Goal: Information Seeking & Learning: Learn about a topic

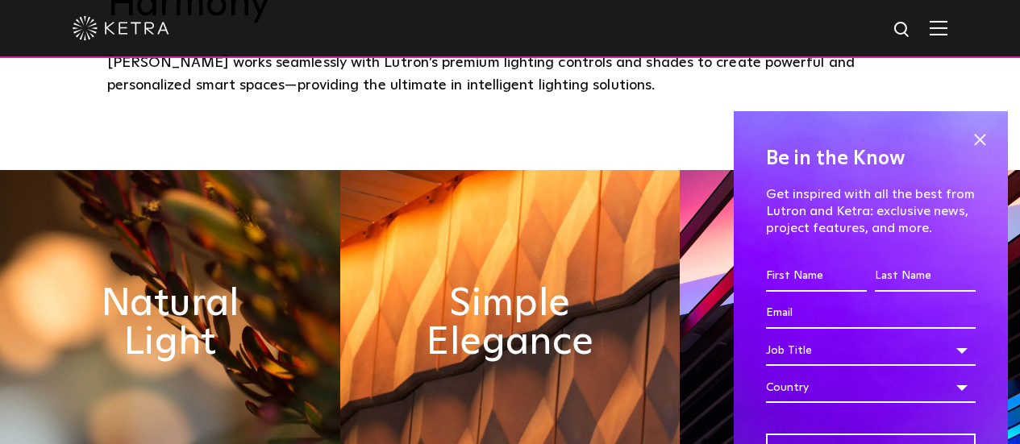
scroll to position [565, 0]
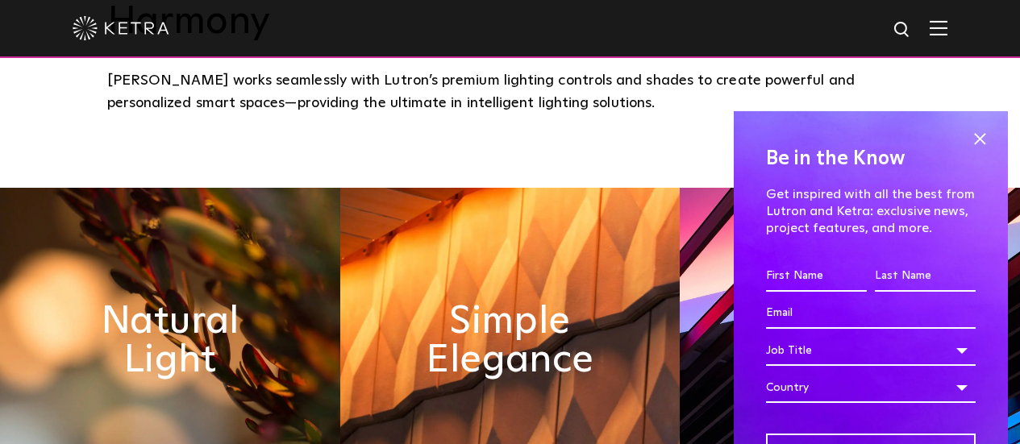
click at [968, 137] on span at bounding box center [980, 139] width 24 height 24
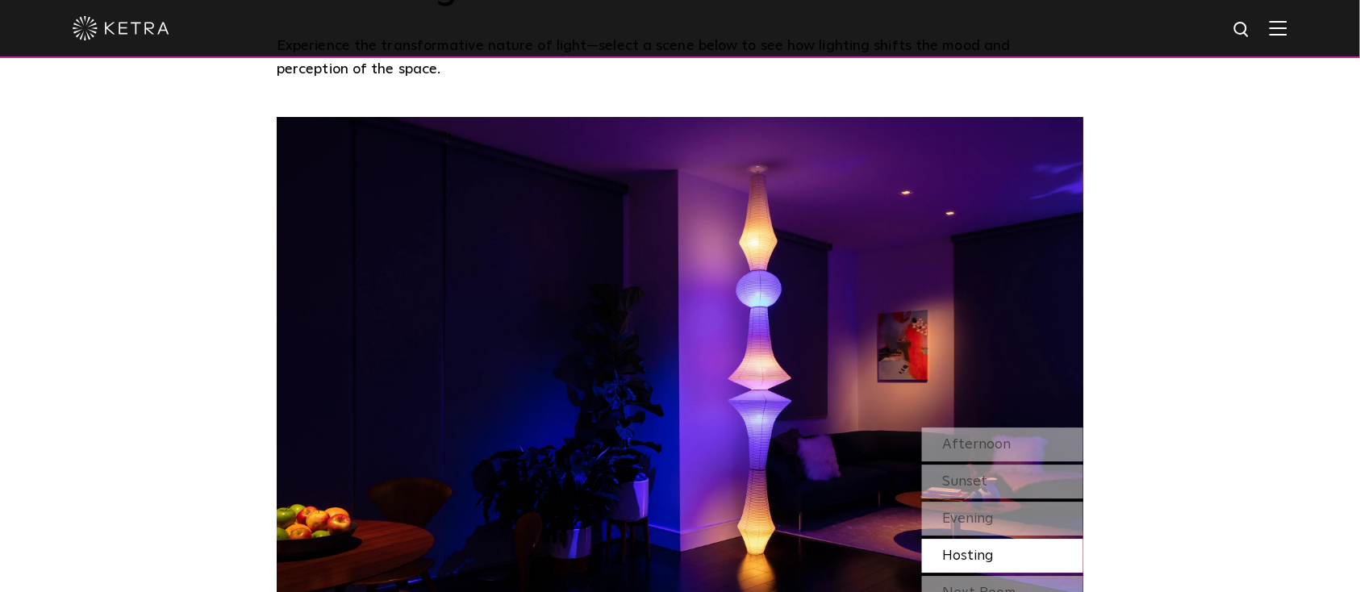
scroll to position [1290, 0]
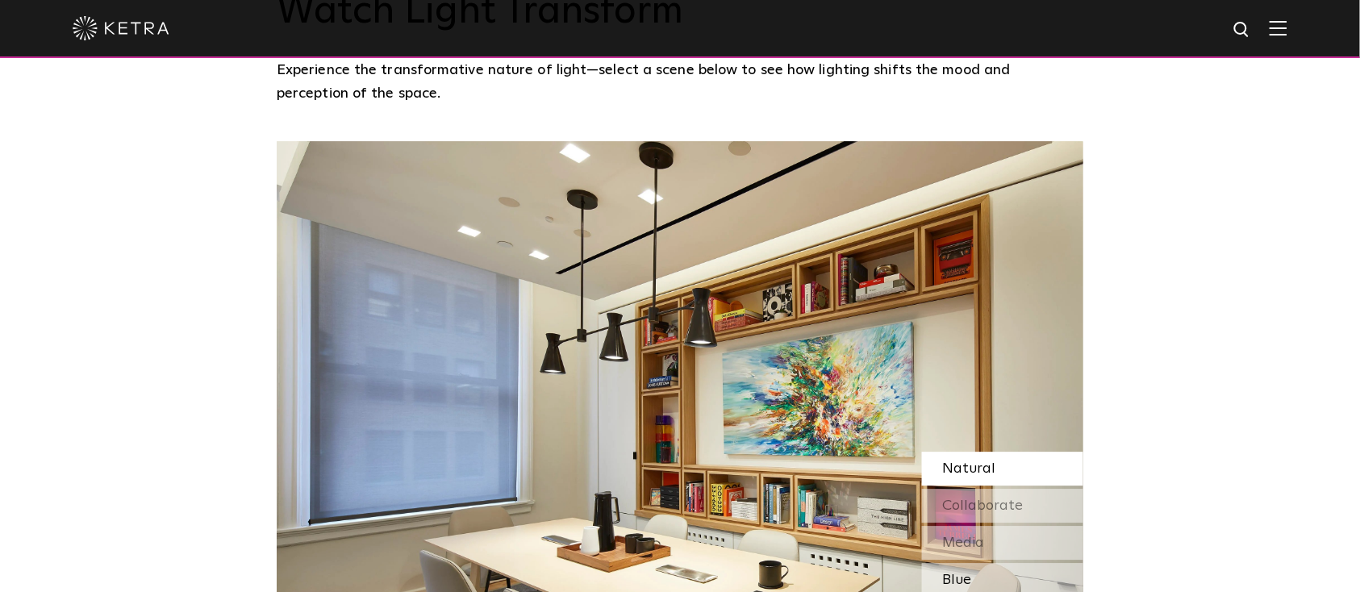
click at [1013, 444] on div "Blue" at bounding box center [1002, 580] width 161 height 34
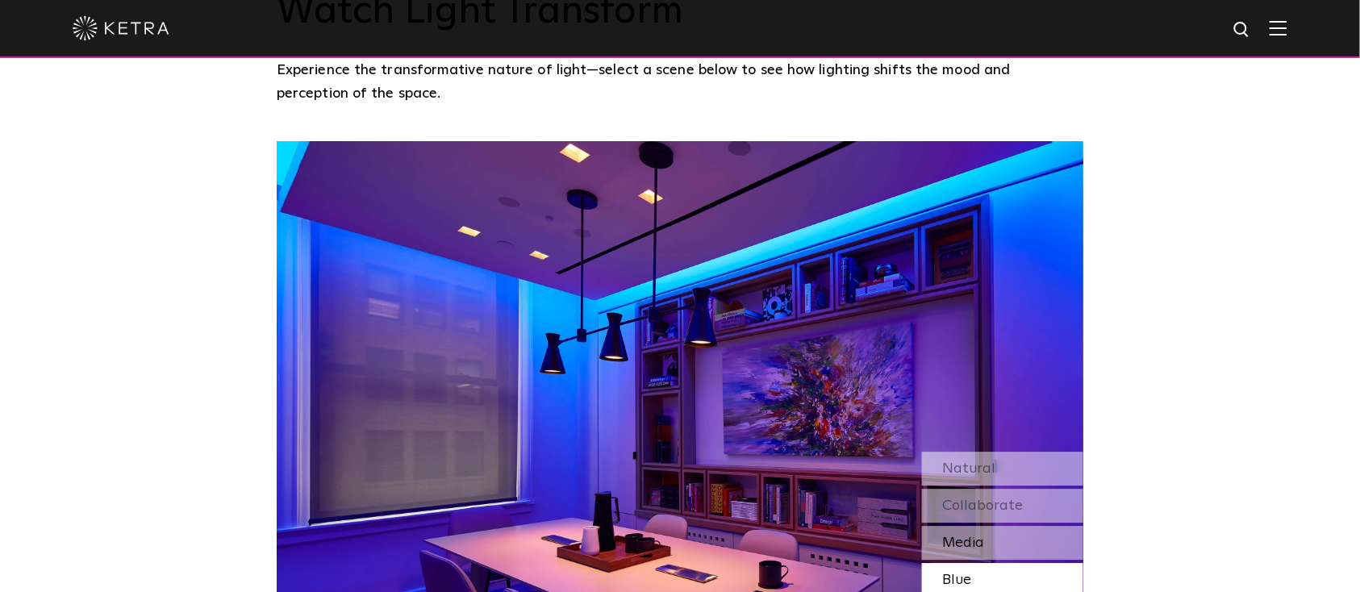
click at [1008, 444] on div "Media" at bounding box center [1002, 543] width 161 height 34
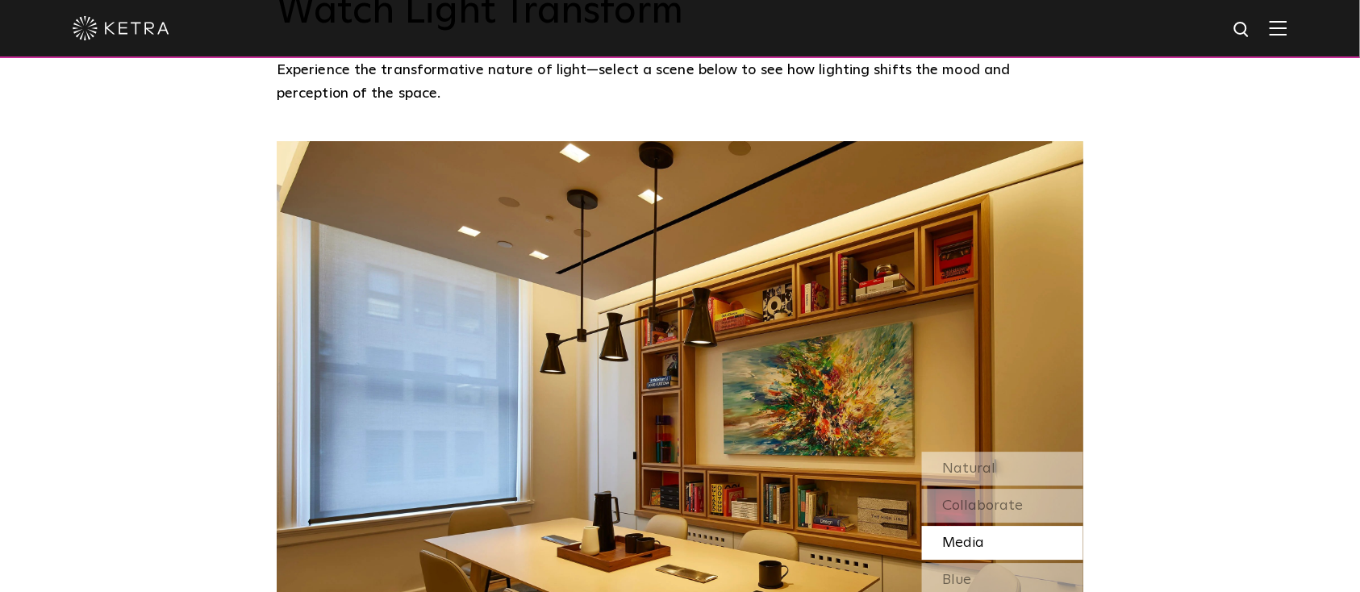
scroll to position [1398, 0]
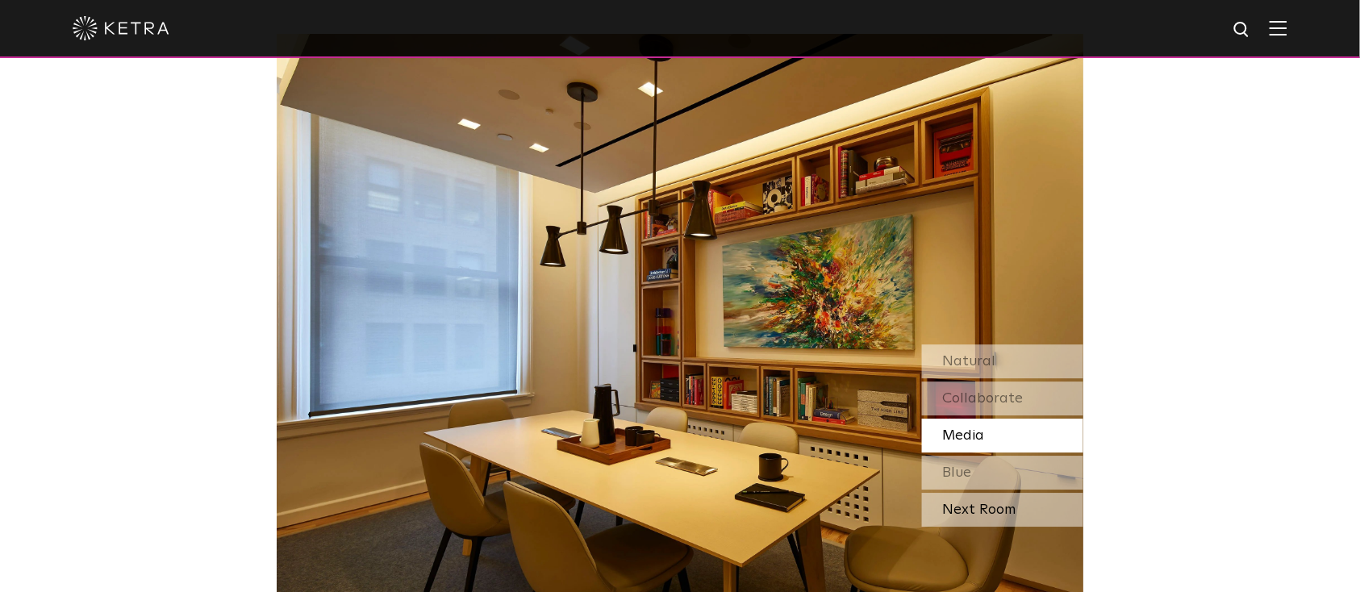
click at [1006, 444] on div "Next Room" at bounding box center [1002, 510] width 161 height 34
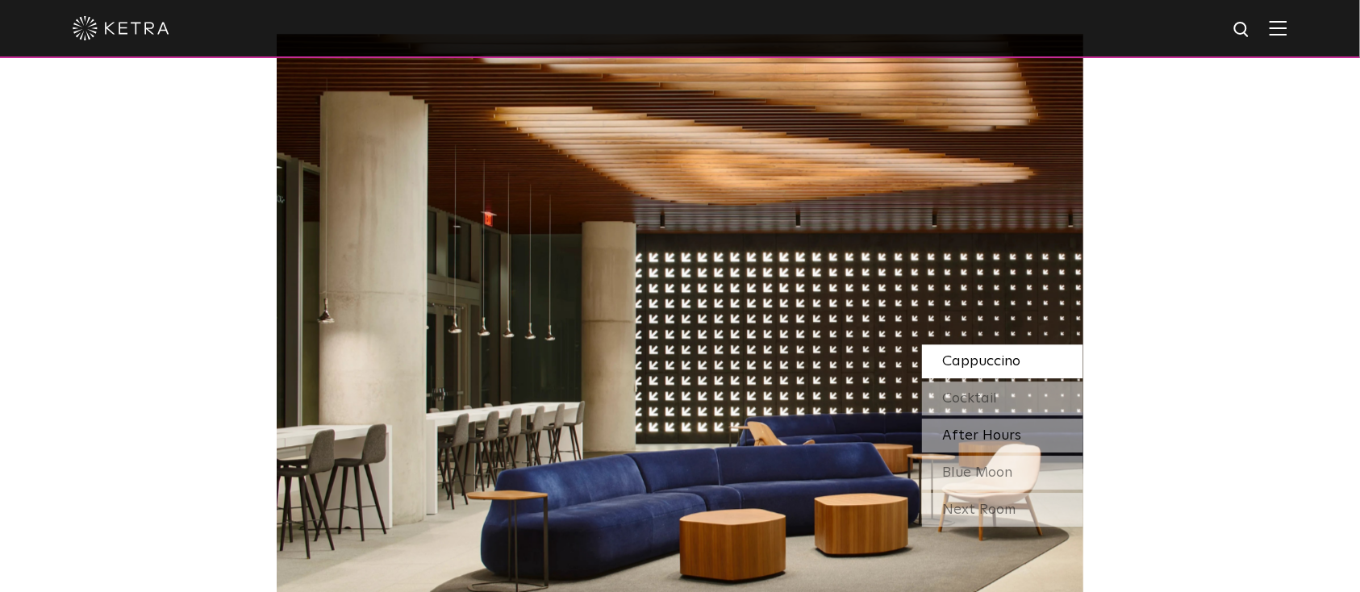
click at [1019, 419] on div "After Hours" at bounding box center [1002, 436] width 161 height 34
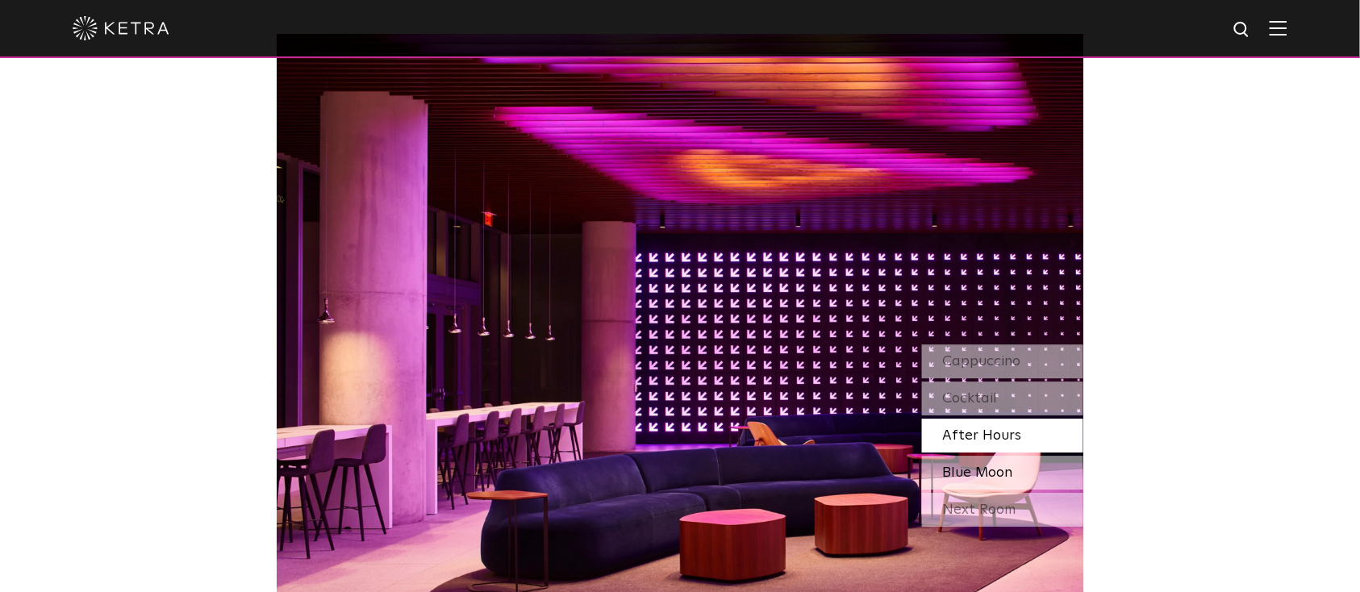
click at [1019, 444] on div "Blue Moon" at bounding box center [1002, 473] width 161 height 34
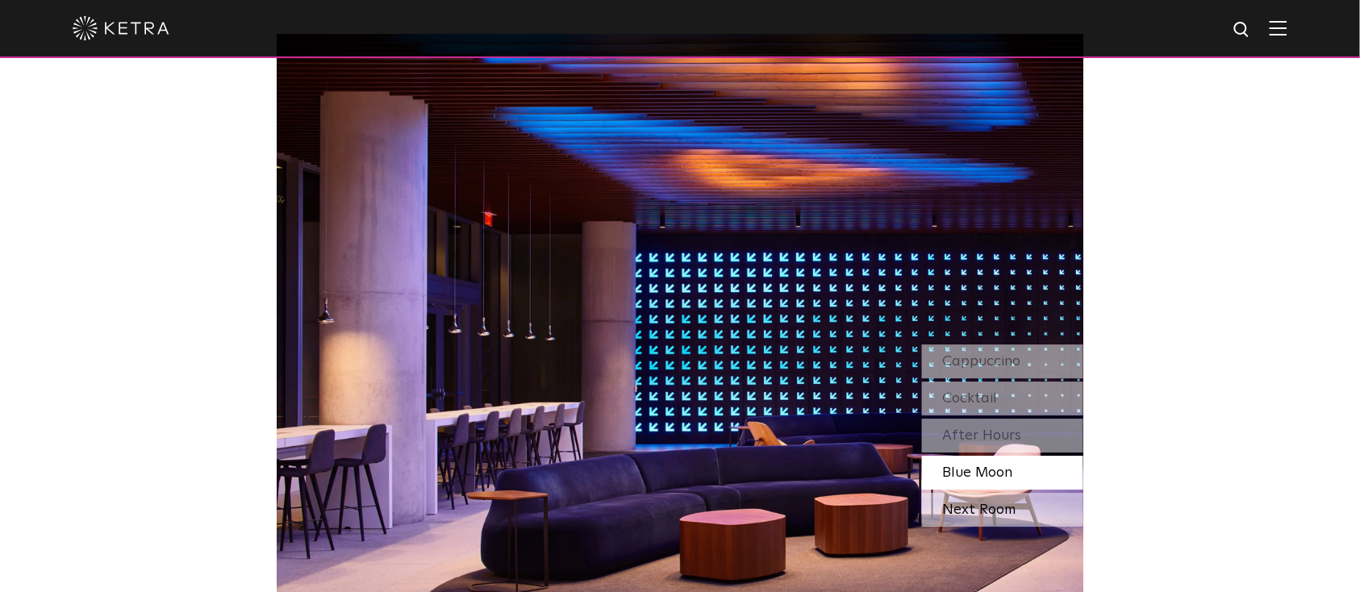
click at [1019, 444] on div "Next Room" at bounding box center [1002, 510] width 161 height 34
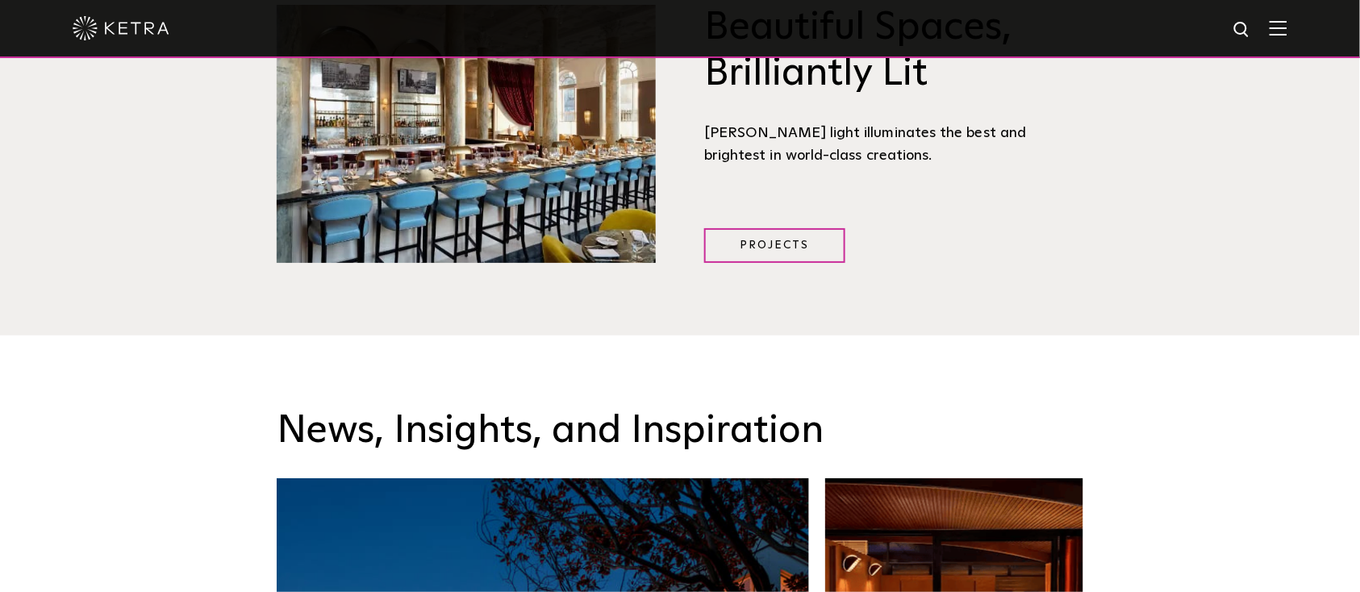
scroll to position [1936, 0]
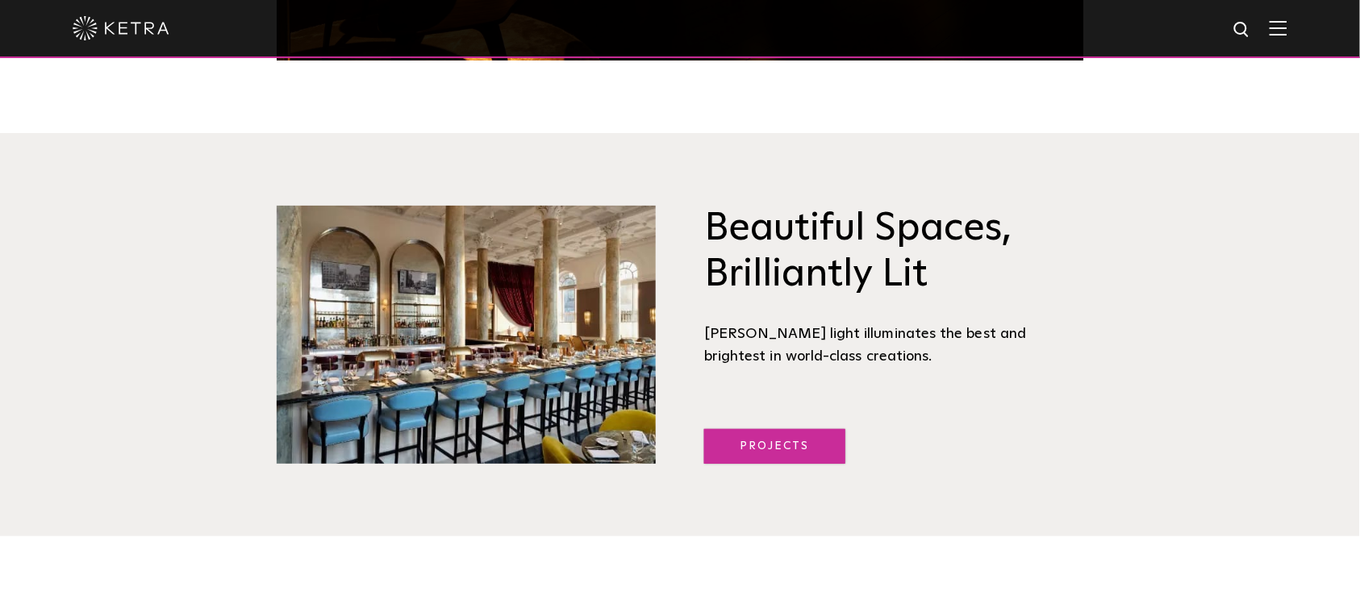
click at [786, 429] on link "Projects" at bounding box center [774, 446] width 141 height 35
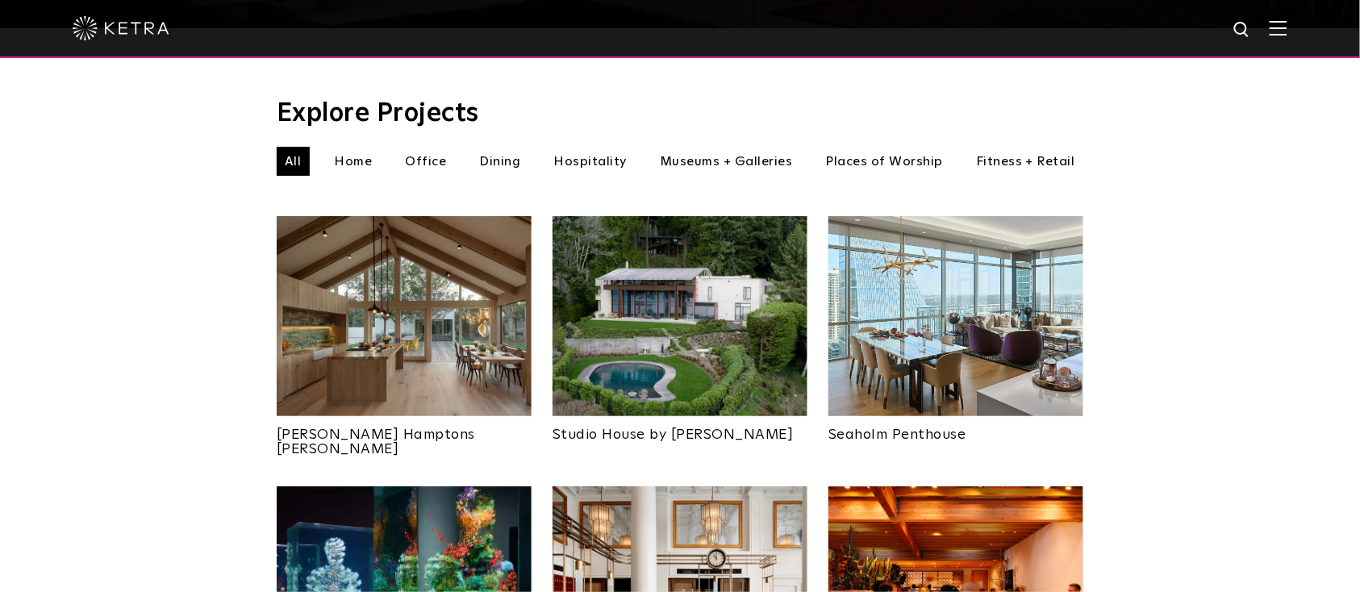
scroll to position [537, 0]
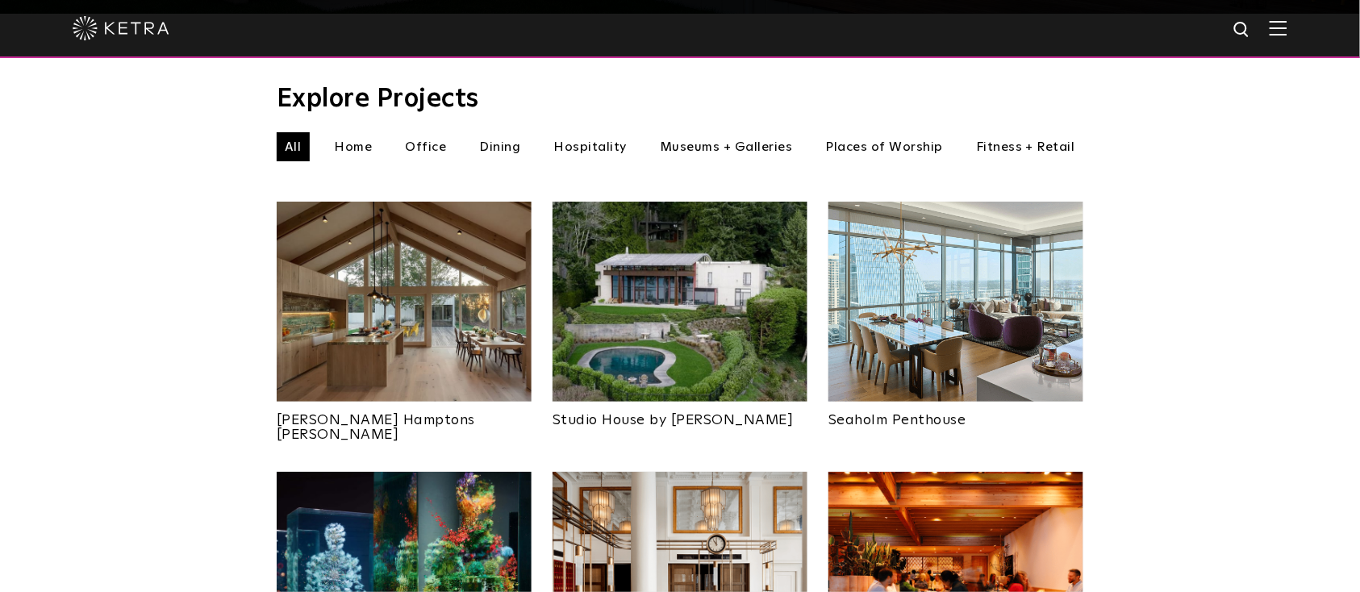
click at [351, 132] on li "Home" at bounding box center [354, 146] width 54 height 29
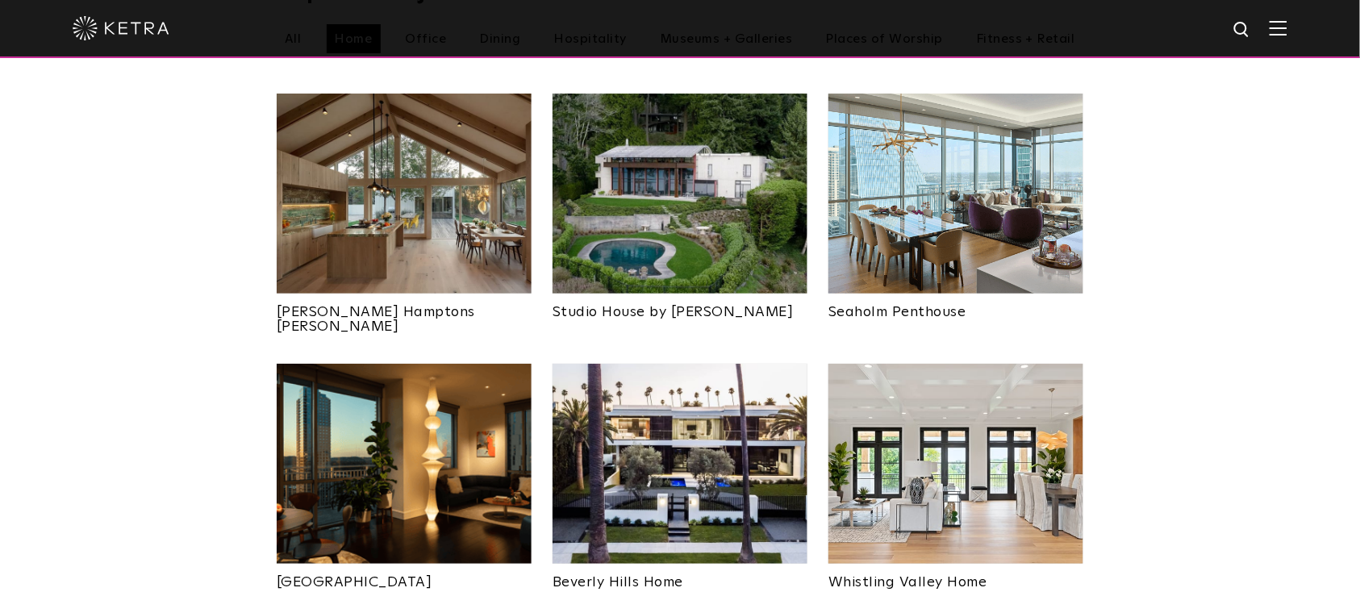
scroll to position [537, 0]
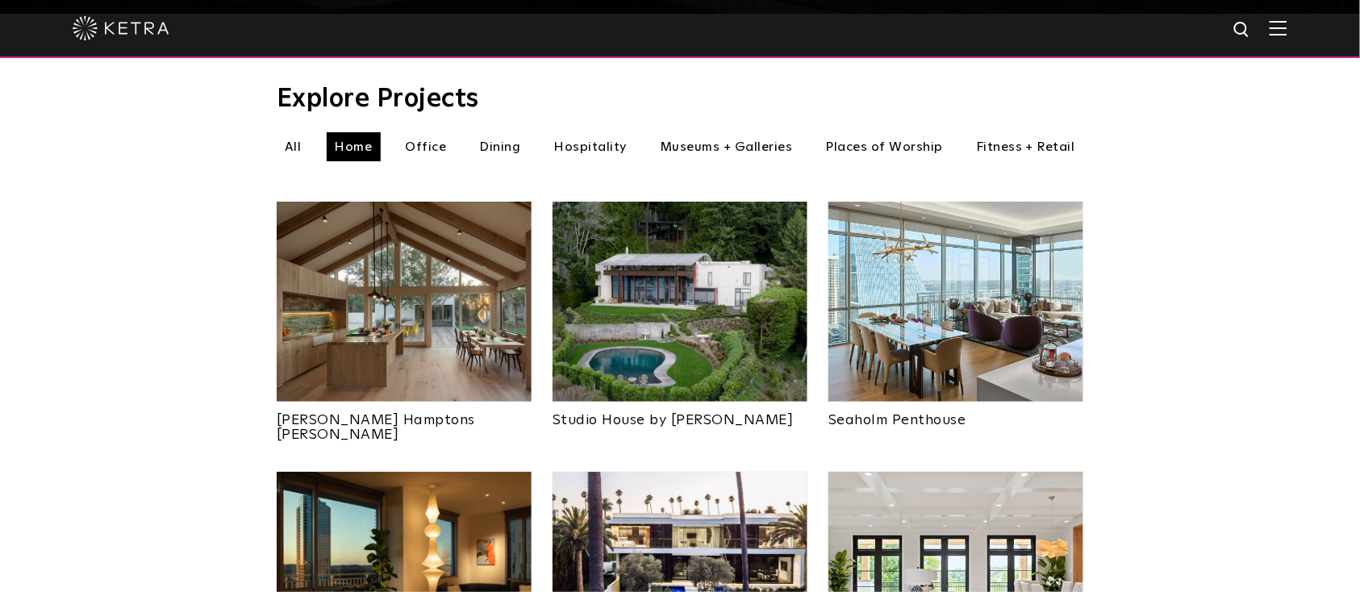
click at [369, 297] on img at bounding box center [404, 302] width 255 height 200
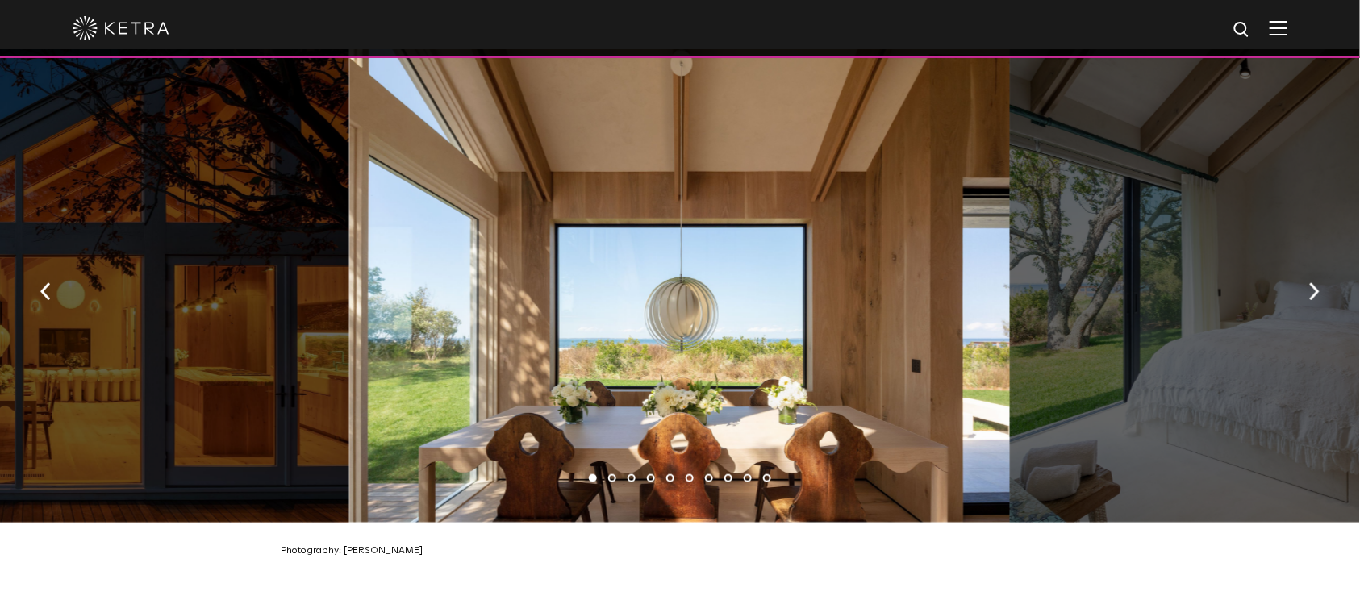
scroll to position [2258, 0]
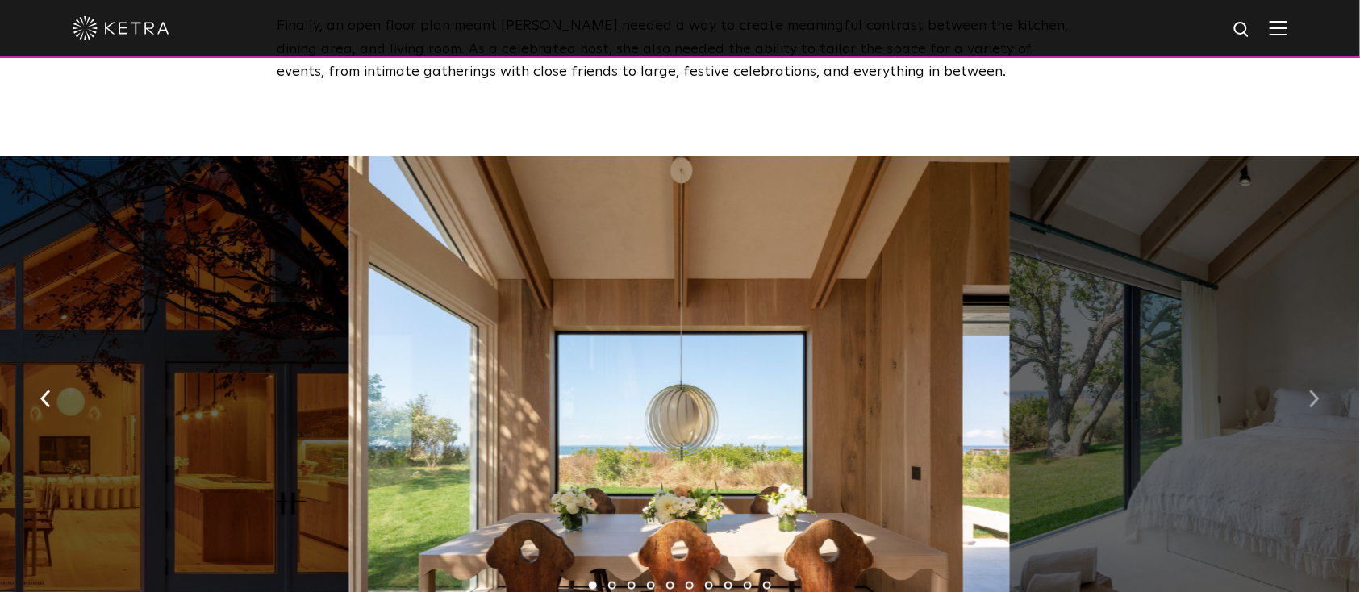
click at [1316, 390] on img "button" at bounding box center [1314, 399] width 10 height 18
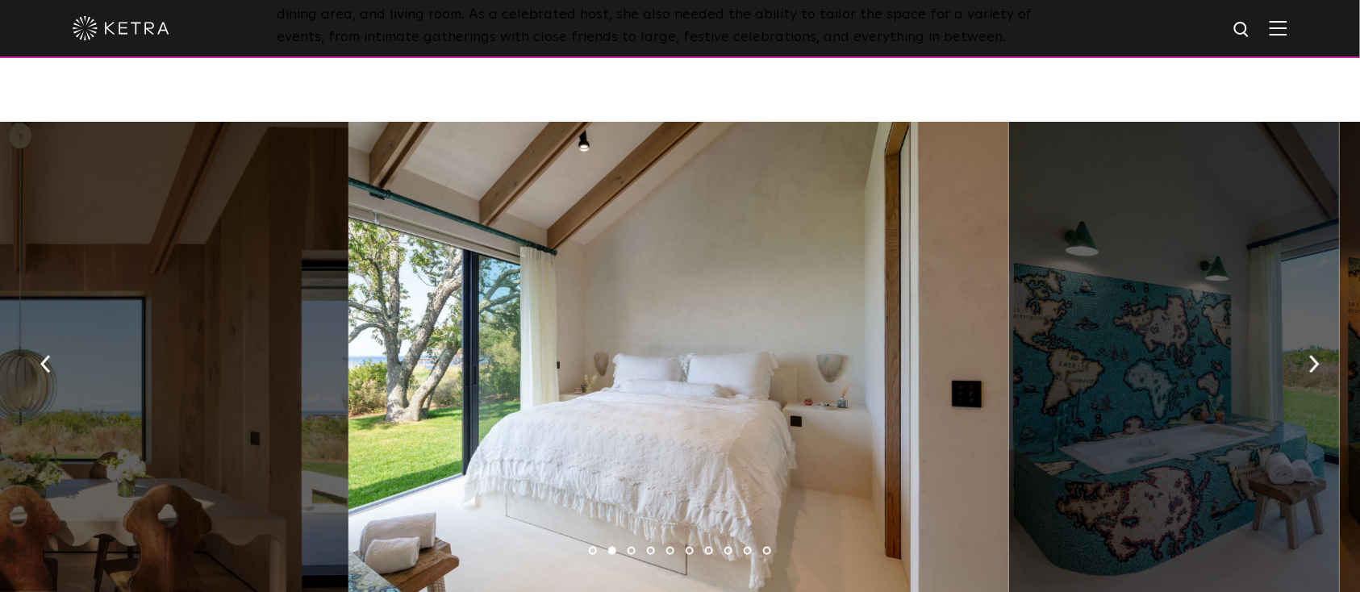
drag, startPoint x: 1326, startPoint y: 408, endPoint x: 1330, endPoint y: 455, distance: 46.9
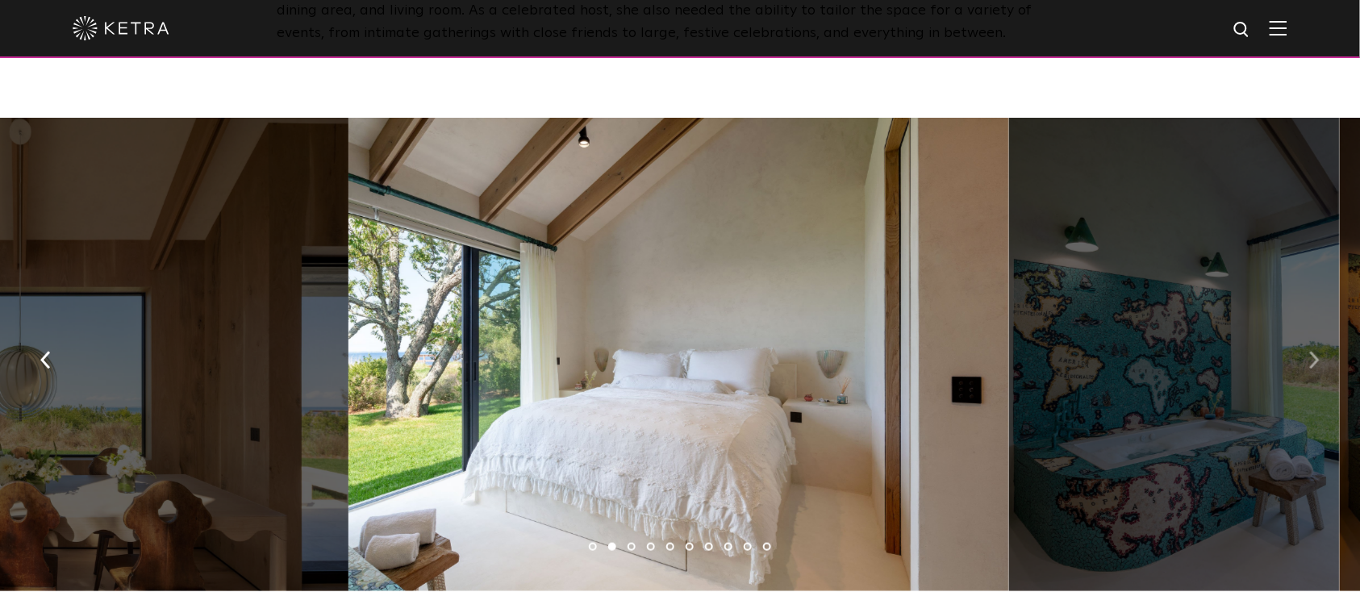
click at [1315, 352] on img "button" at bounding box center [1314, 360] width 10 height 18
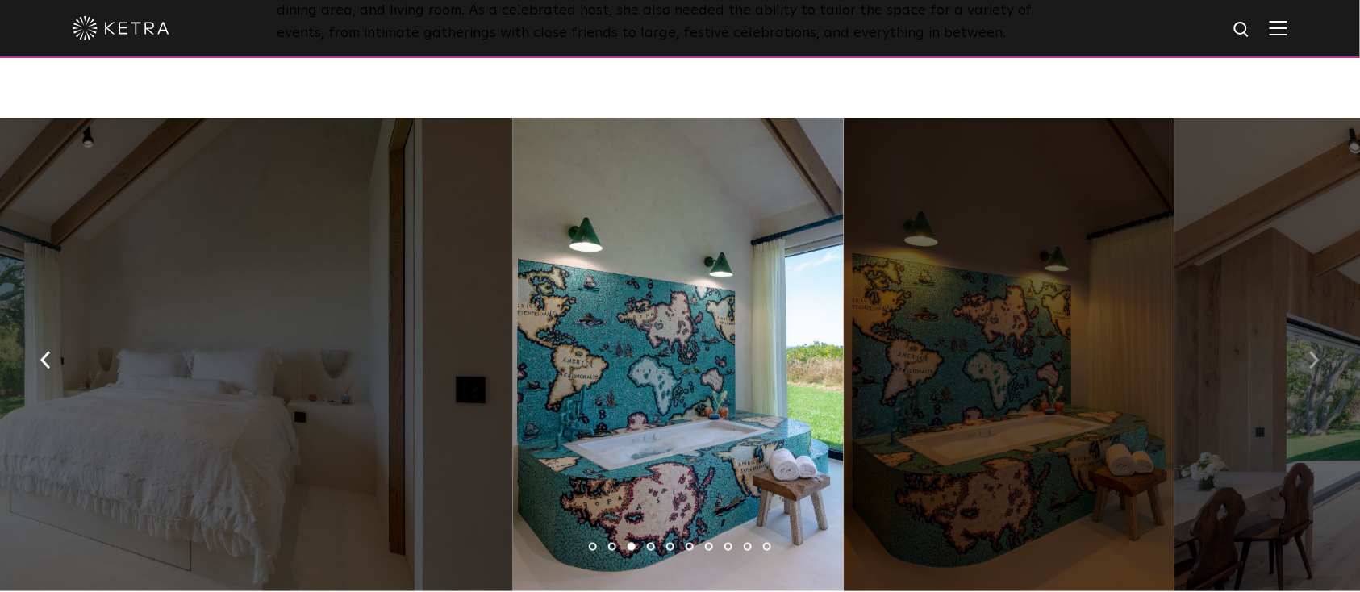
click at [1315, 352] on img "button" at bounding box center [1314, 360] width 10 height 18
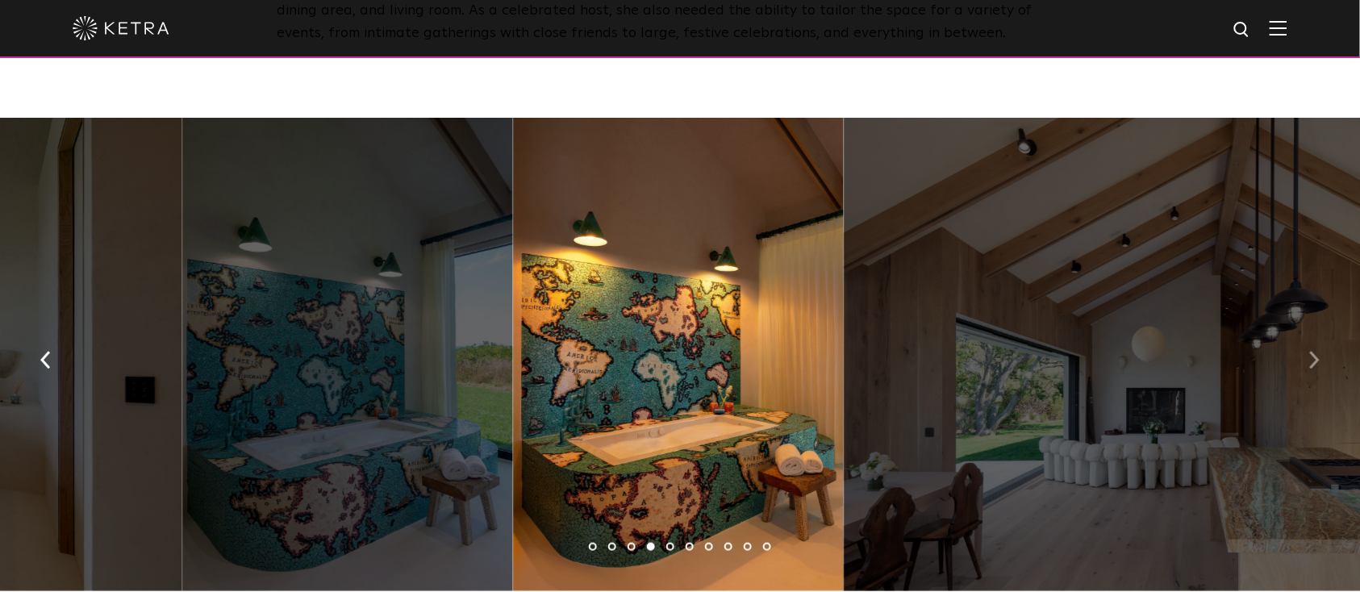
click at [1315, 352] on img "button" at bounding box center [1314, 360] width 10 height 18
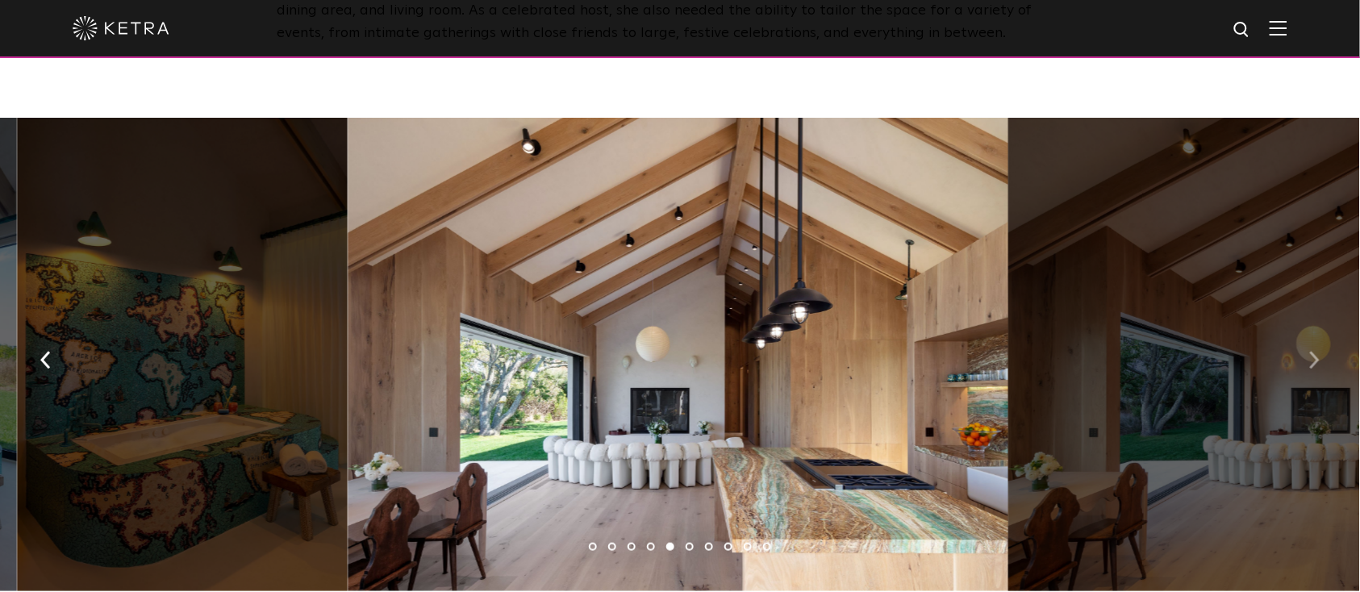
click at [1315, 352] on img "button" at bounding box center [1314, 360] width 10 height 18
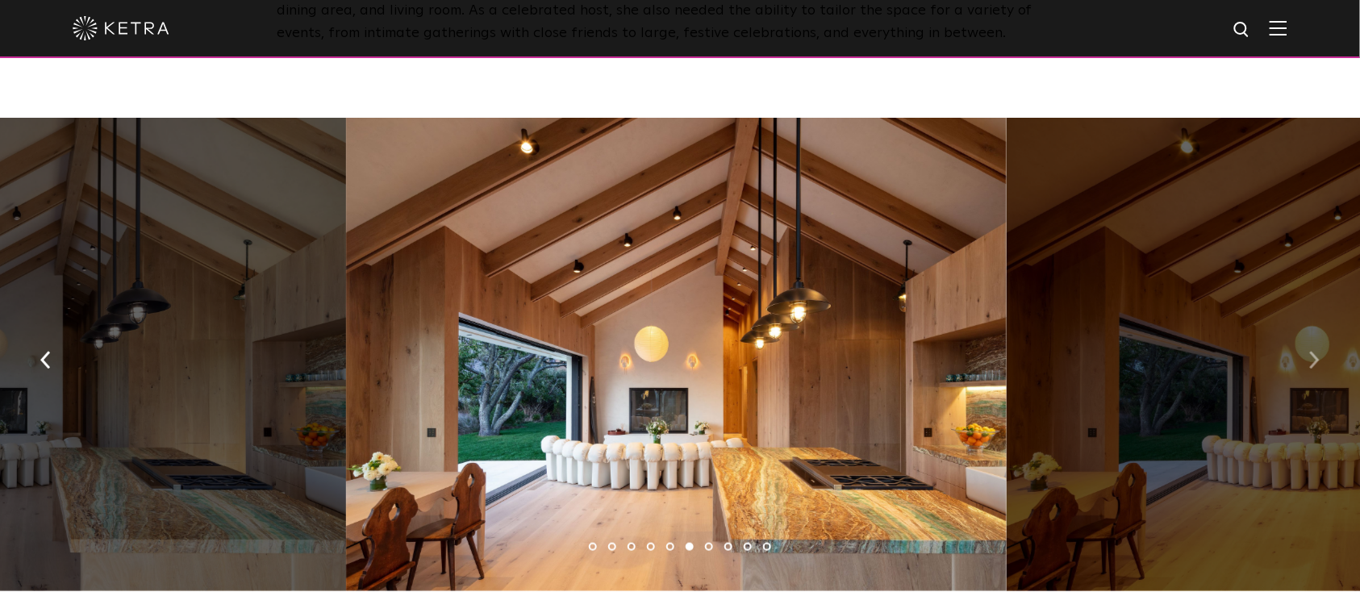
click at [1315, 352] on img "button" at bounding box center [1314, 360] width 10 height 18
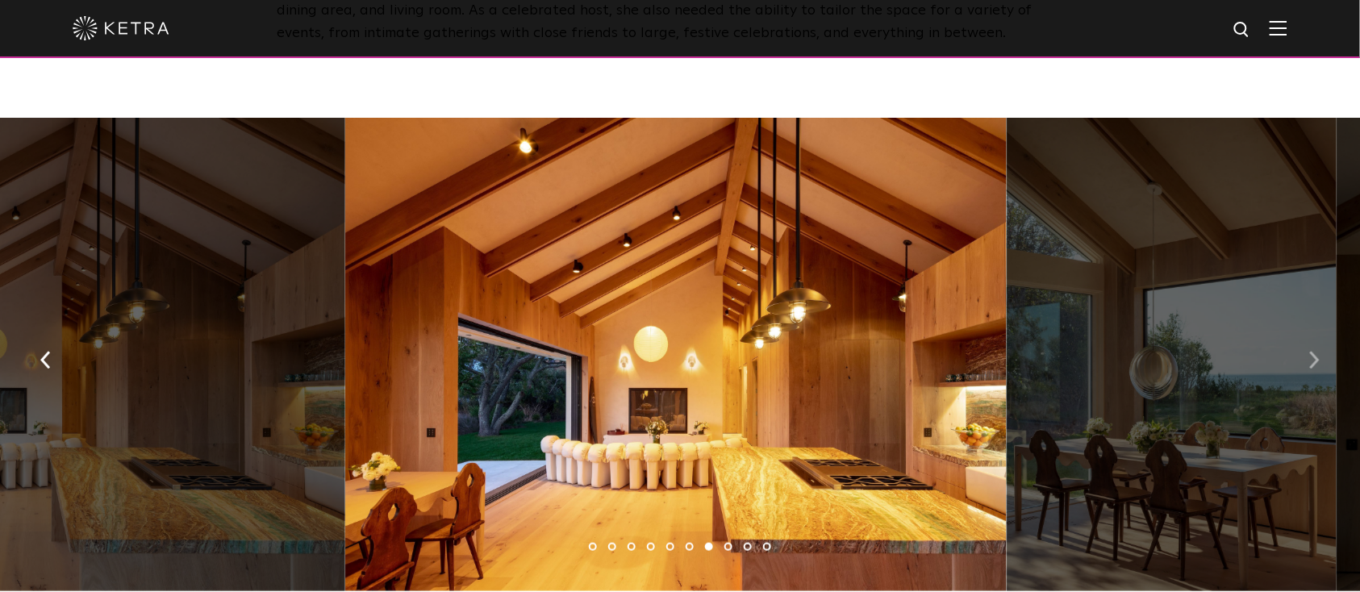
click at [1315, 352] on img "button" at bounding box center [1314, 360] width 10 height 18
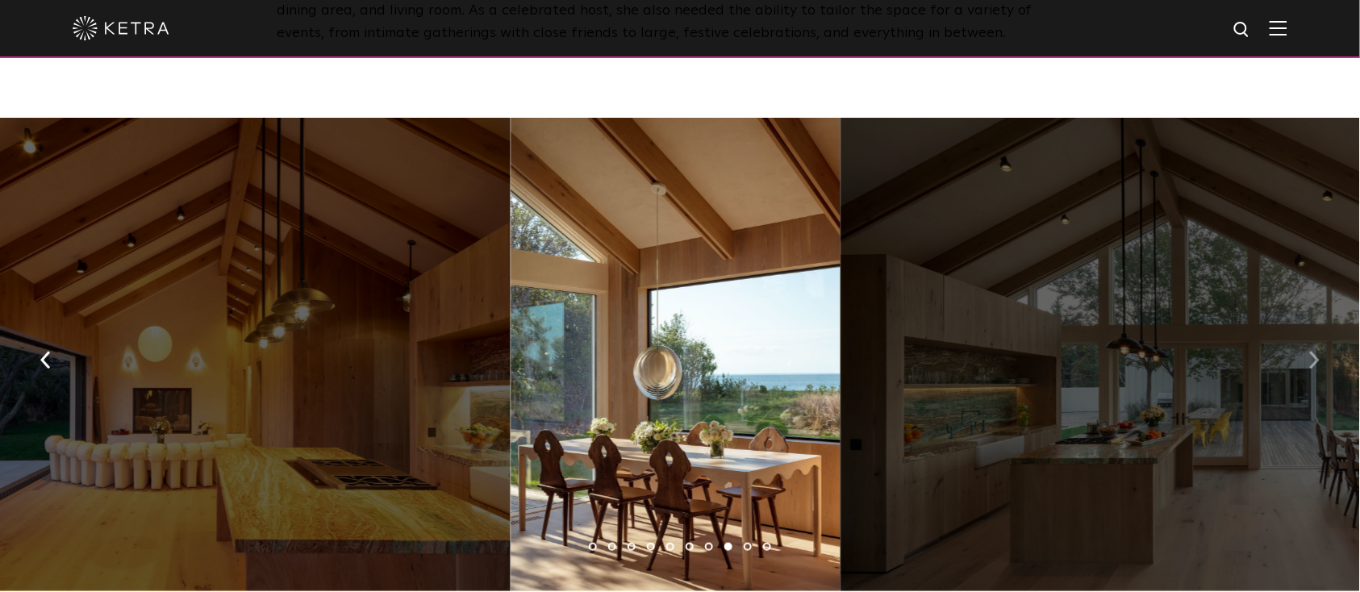
click at [1315, 352] on img "button" at bounding box center [1314, 360] width 10 height 18
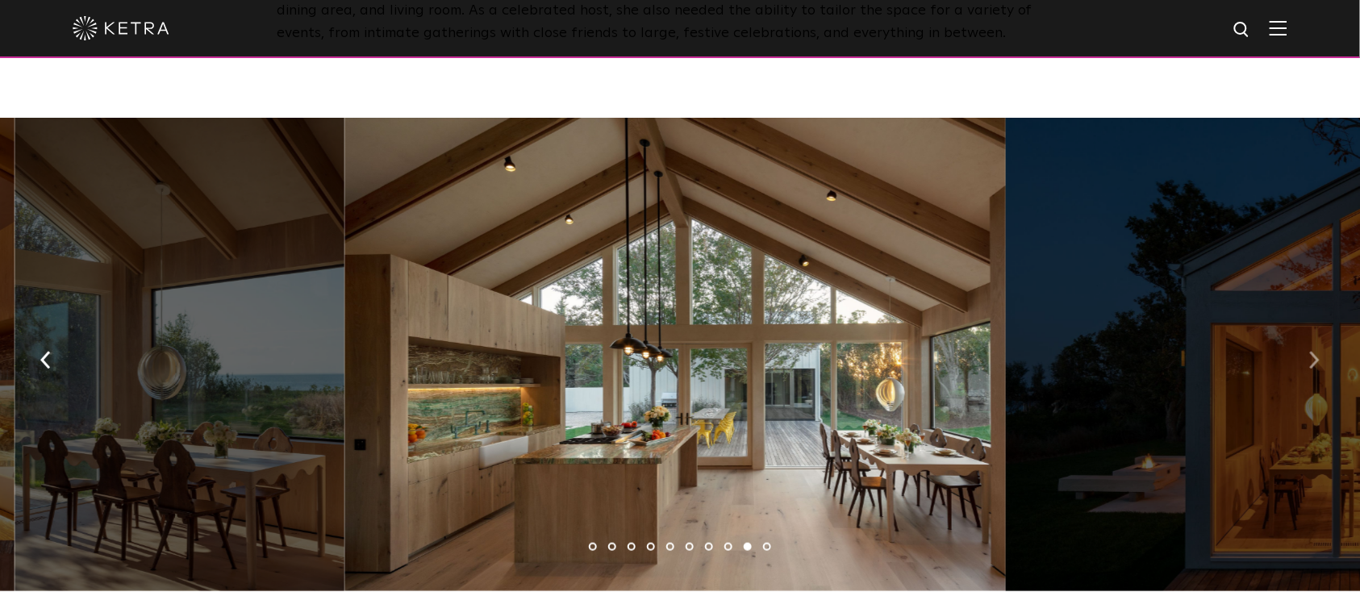
click at [1315, 352] on img "button" at bounding box center [1314, 360] width 10 height 18
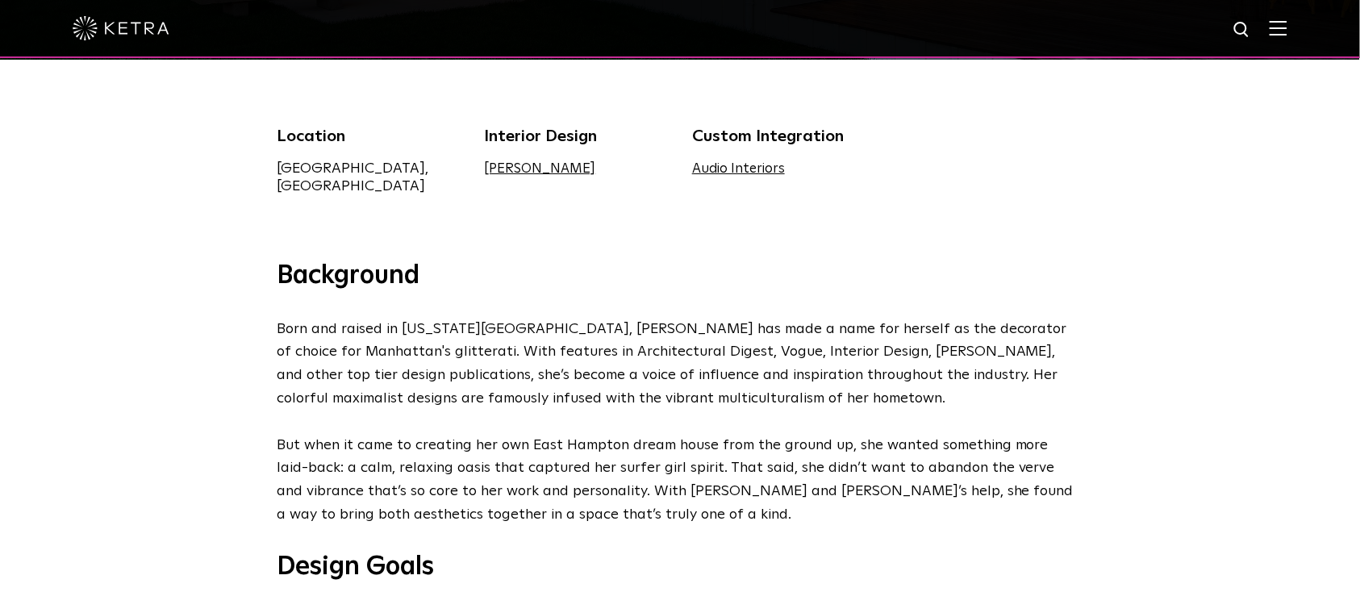
scroll to position [0, 0]
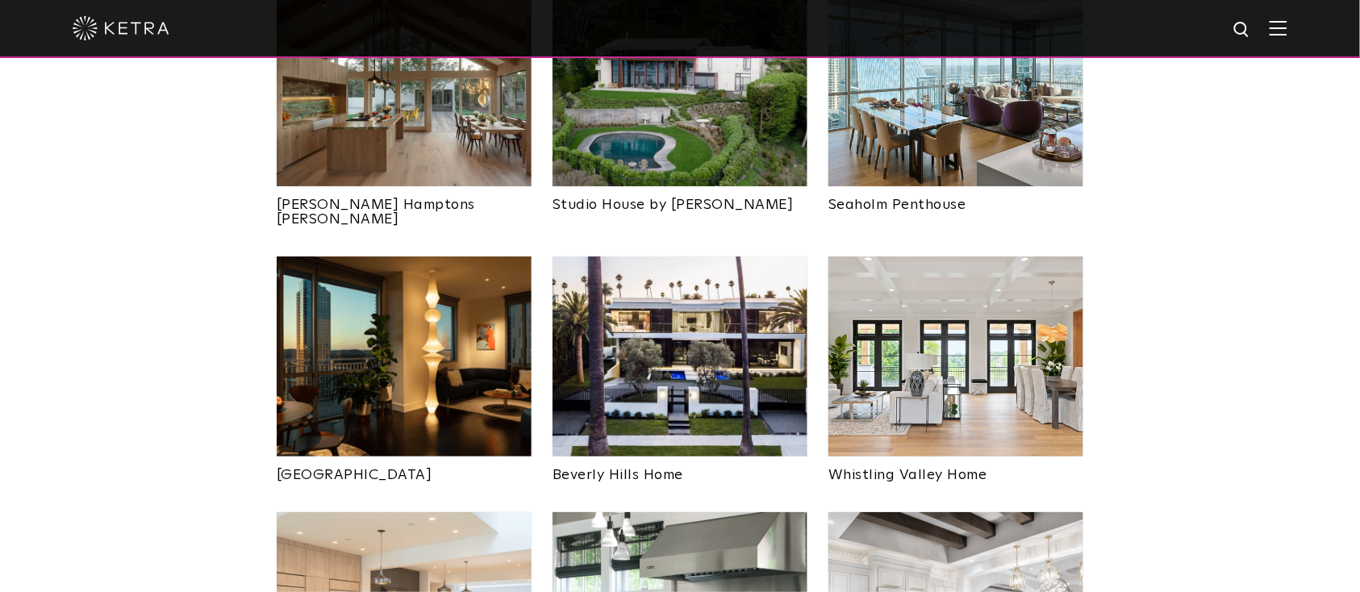
scroll to position [860, 0]
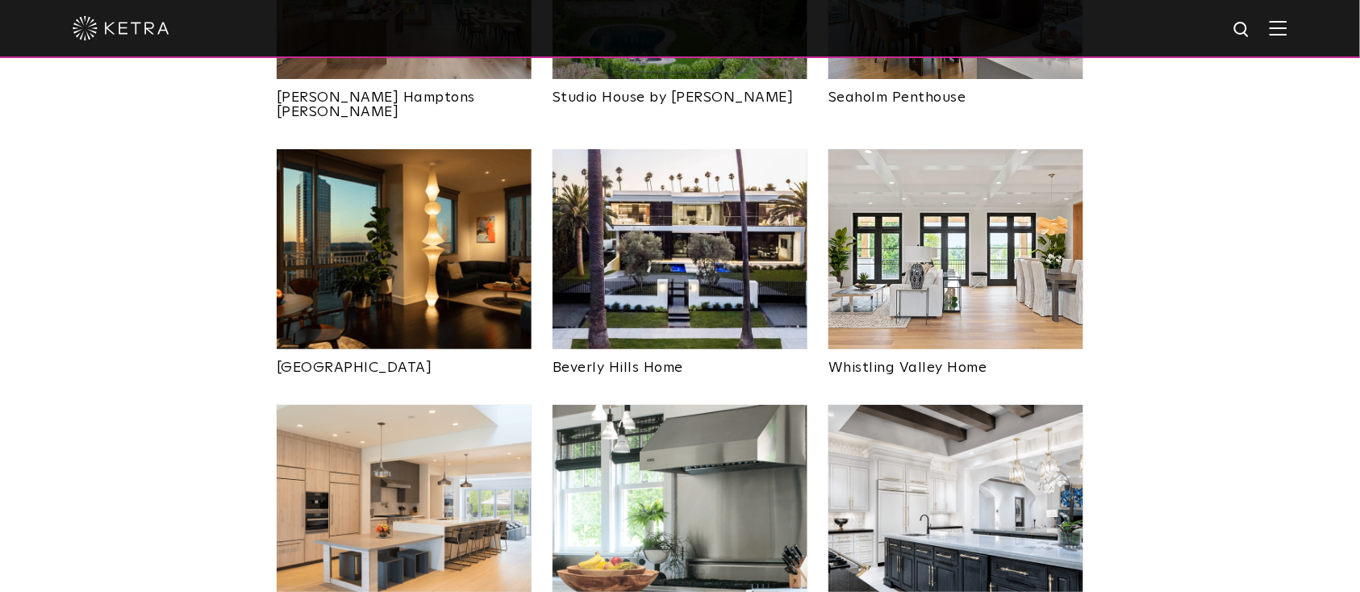
click at [690, 258] on img at bounding box center [679, 249] width 255 height 200
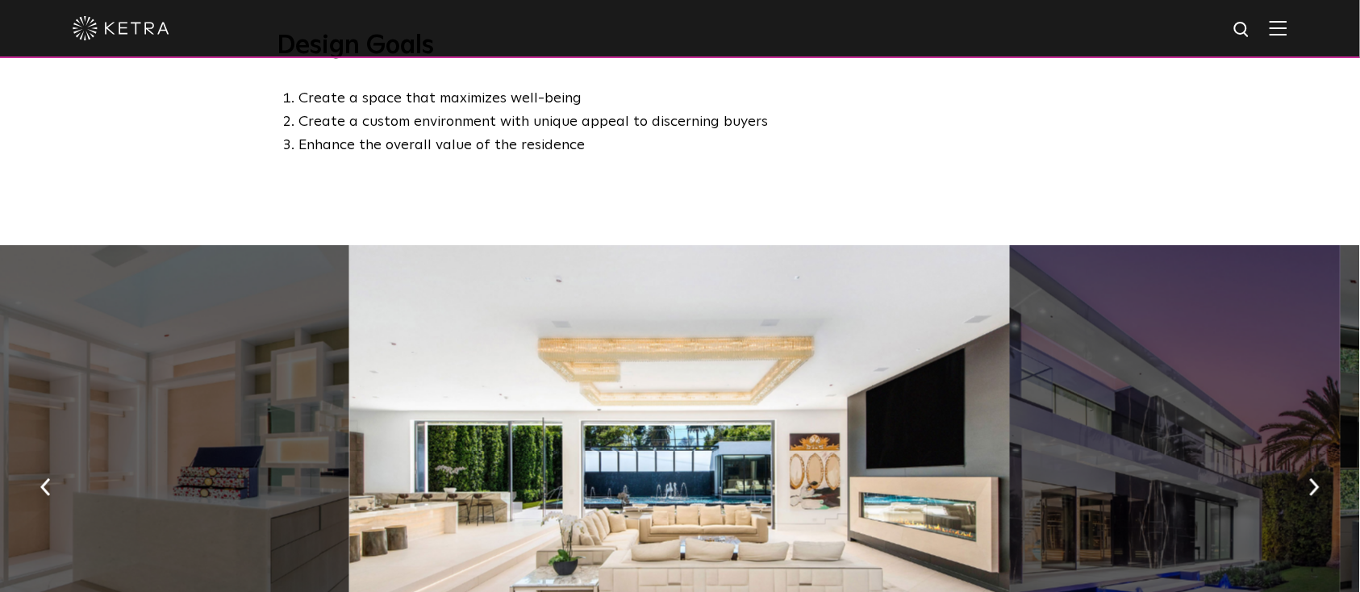
scroll to position [968, 0]
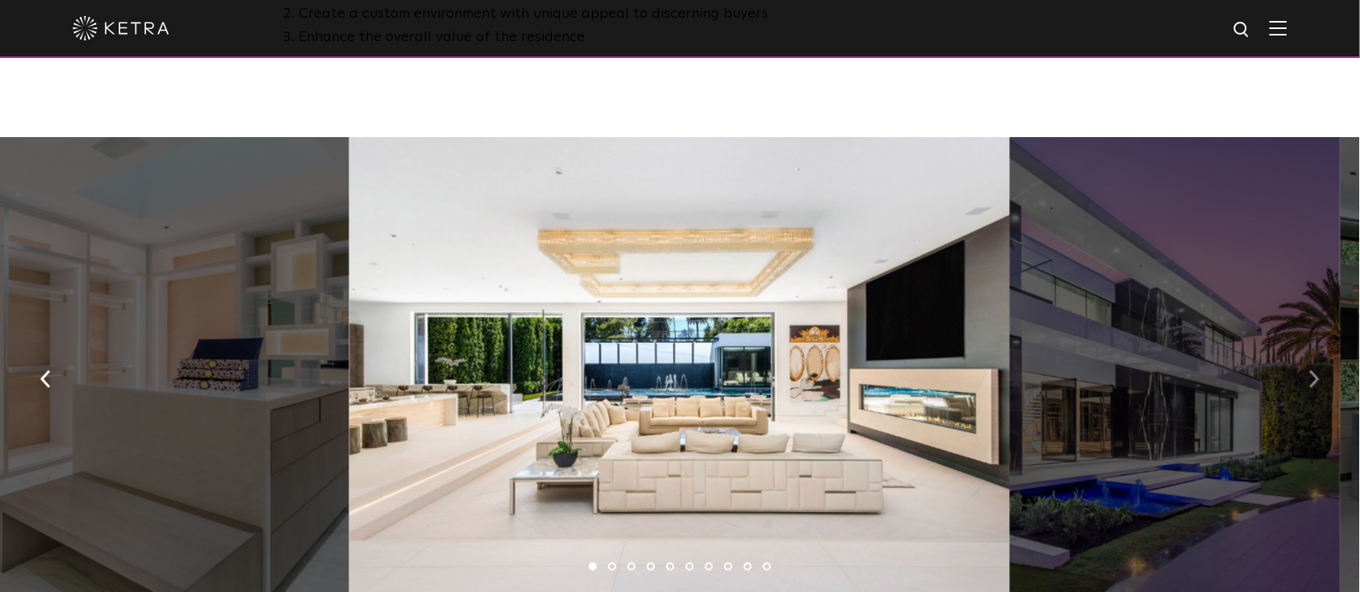
click at [1319, 374] on button "button" at bounding box center [1314, 379] width 35 height 56
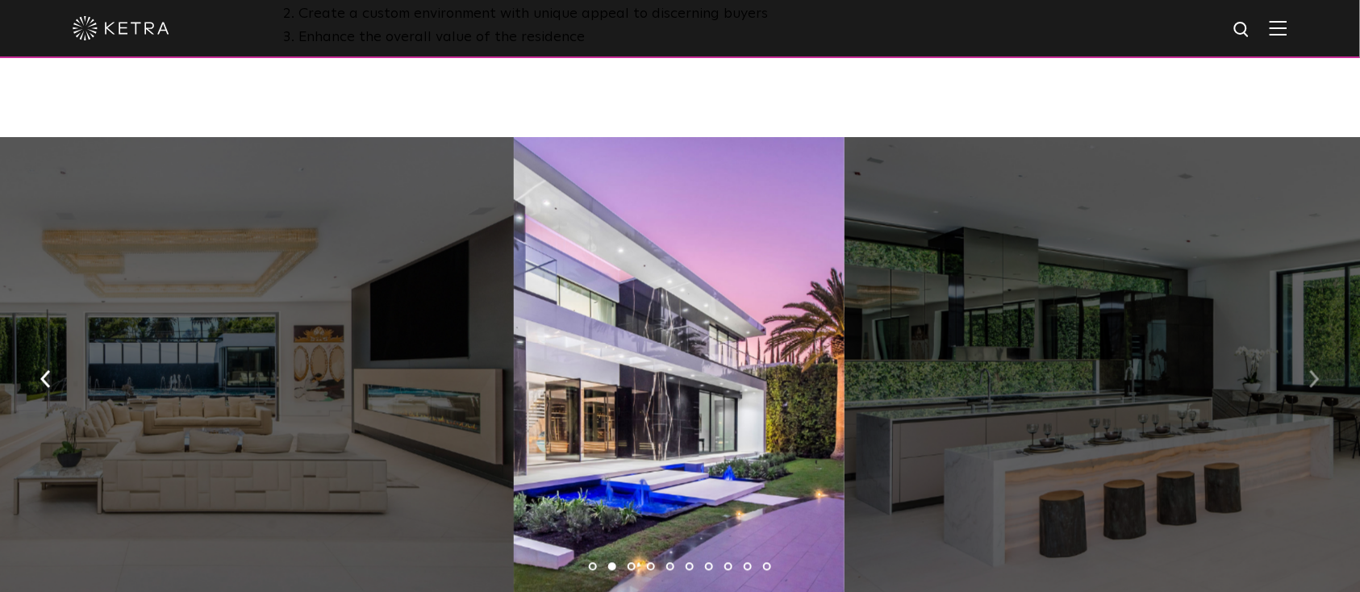
click at [1319, 374] on button "button" at bounding box center [1314, 379] width 35 height 56
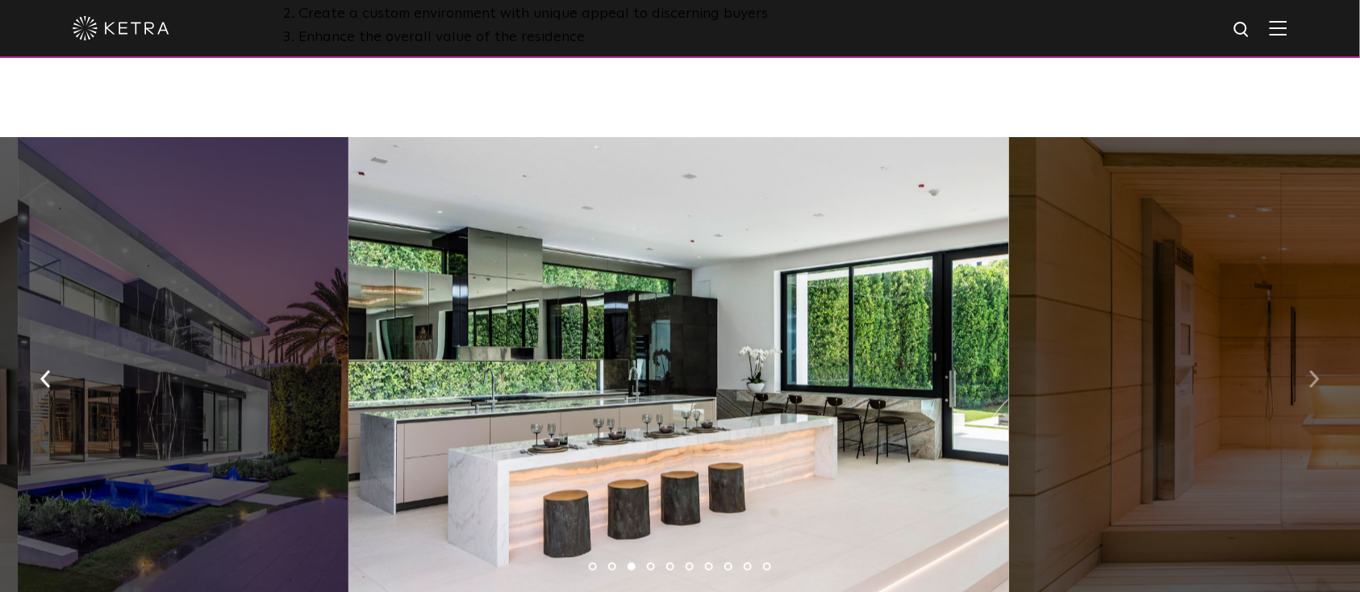
click at [1319, 374] on button "button" at bounding box center [1314, 379] width 35 height 56
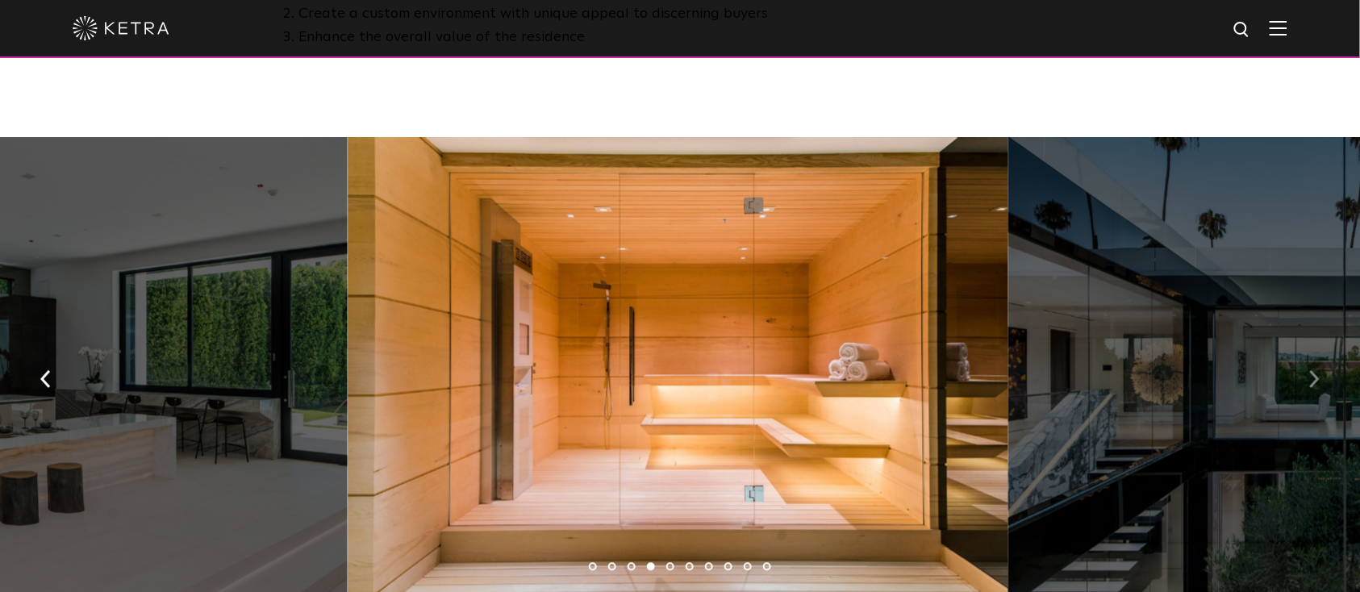
click at [1319, 374] on button "button" at bounding box center [1314, 379] width 35 height 56
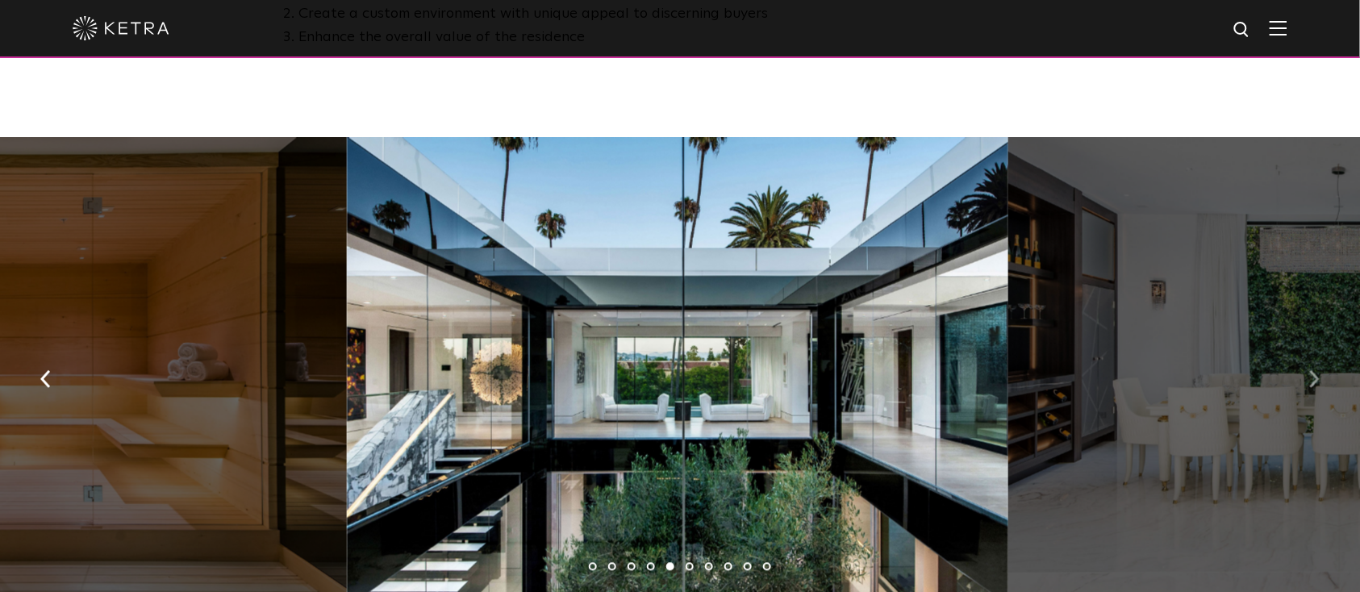
click at [1319, 374] on button "button" at bounding box center [1314, 379] width 35 height 56
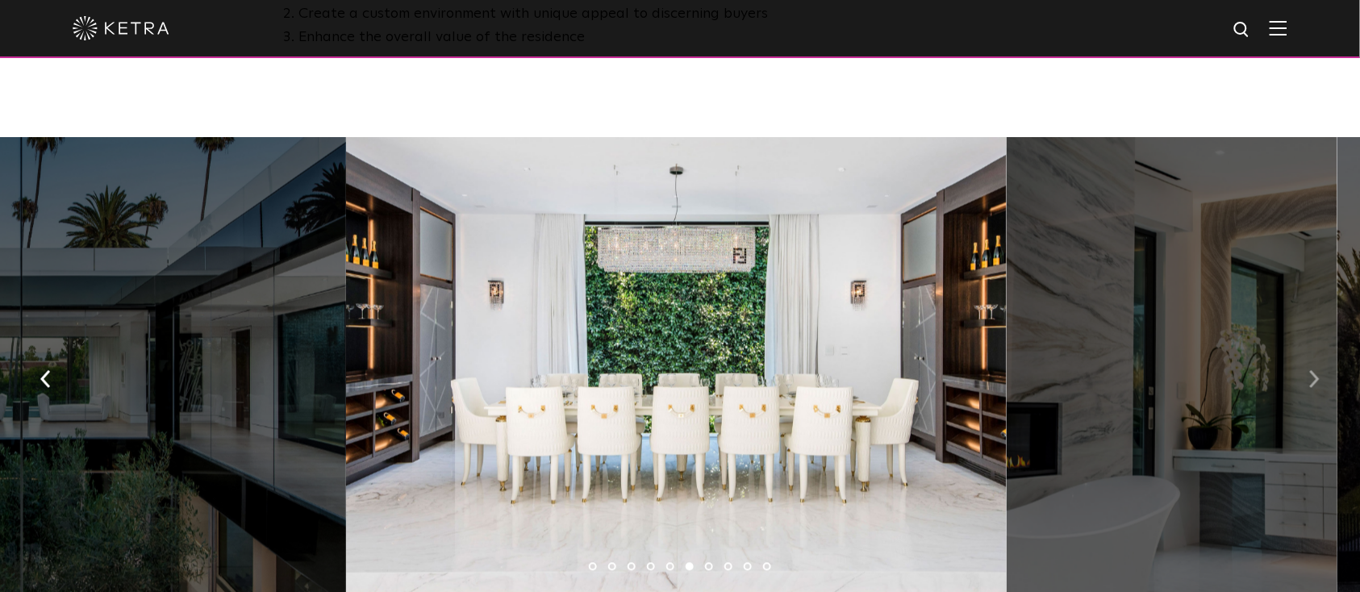
click at [1314, 376] on button "button" at bounding box center [1314, 379] width 35 height 56
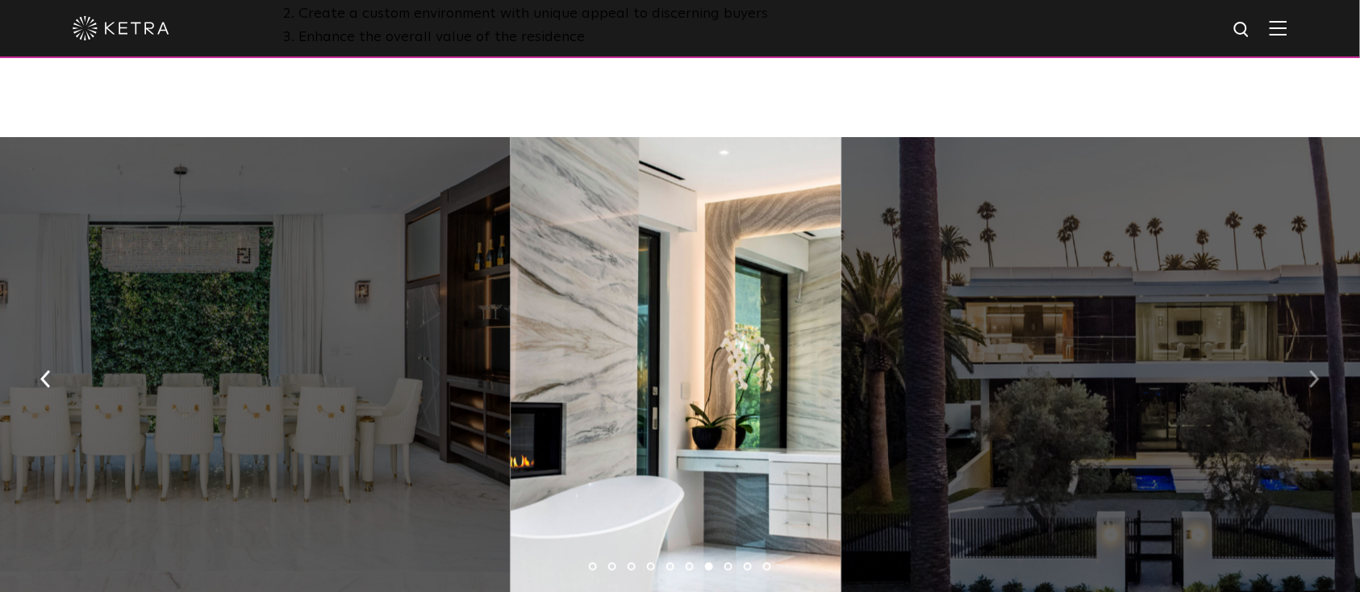
click at [1314, 376] on button "button" at bounding box center [1314, 379] width 35 height 56
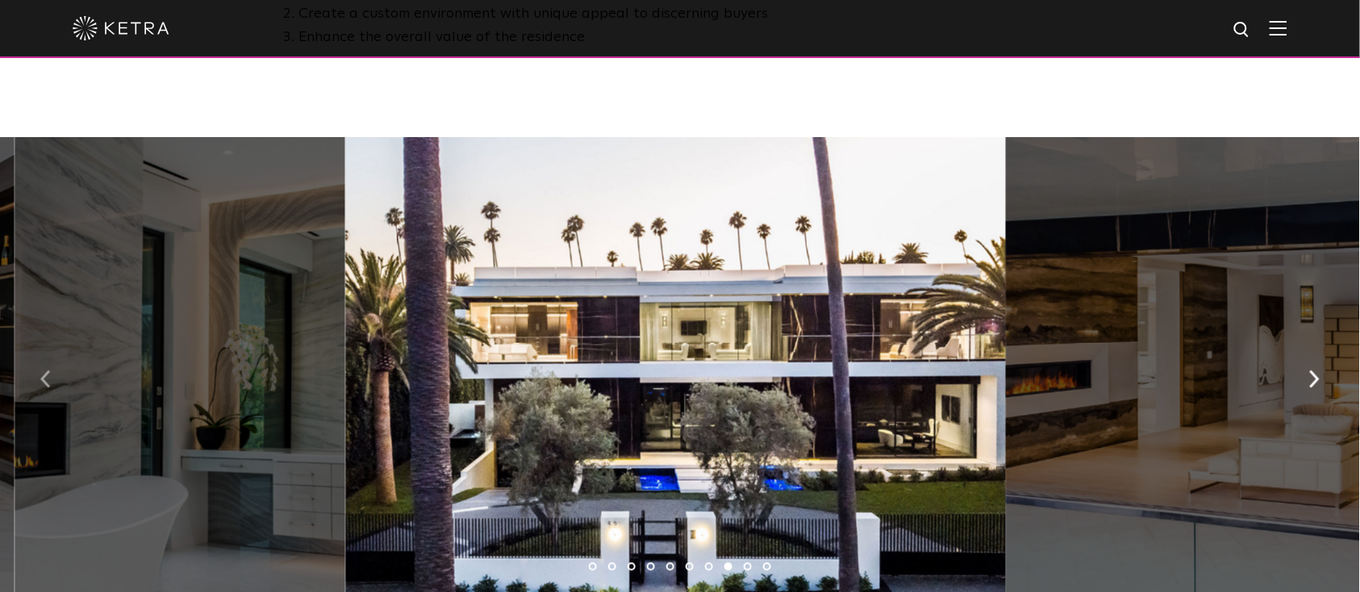
click at [40, 390] on button "button" at bounding box center [45, 379] width 35 height 56
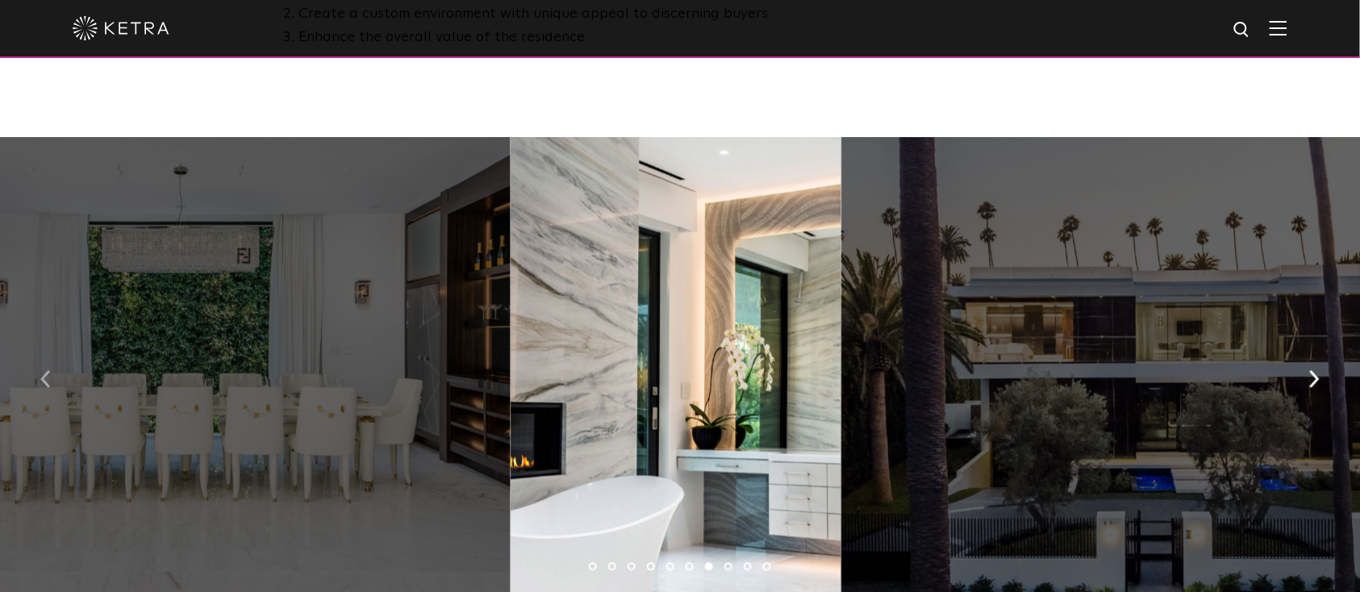
click at [40, 390] on button "button" at bounding box center [45, 379] width 35 height 56
click at [1307, 384] on button "button" at bounding box center [1314, 379] width 35 height 56
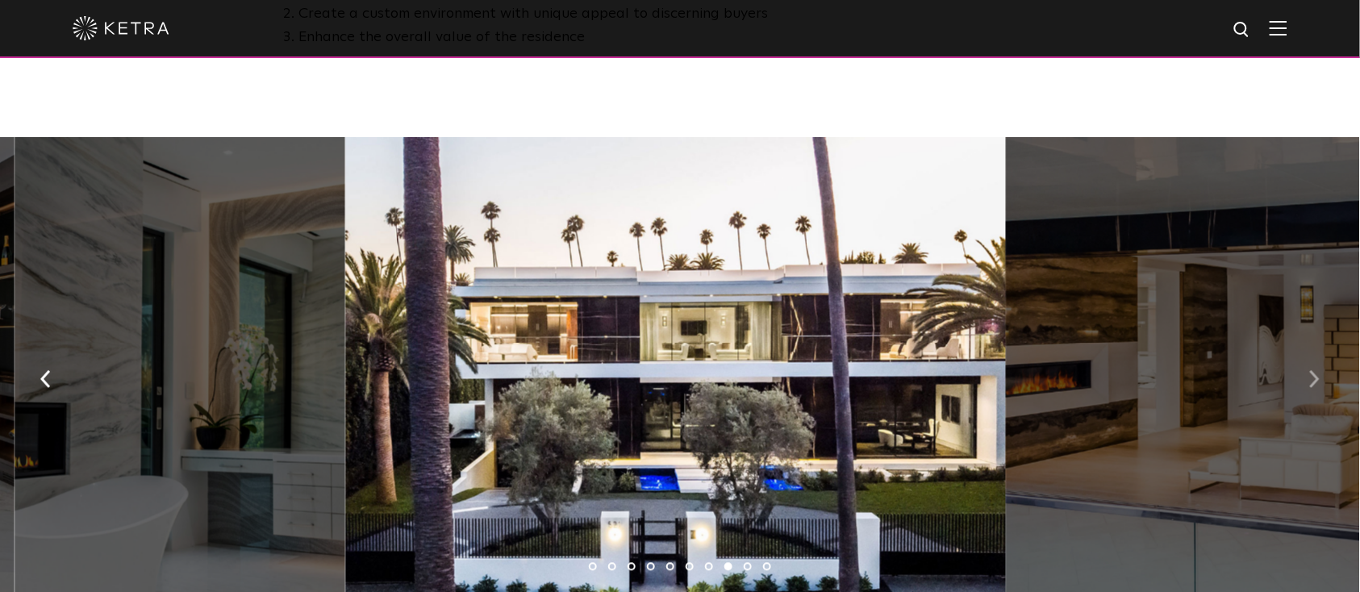
click at [1307, 384] on button "button" at bounding box center [1314, 379] width 35 height 56
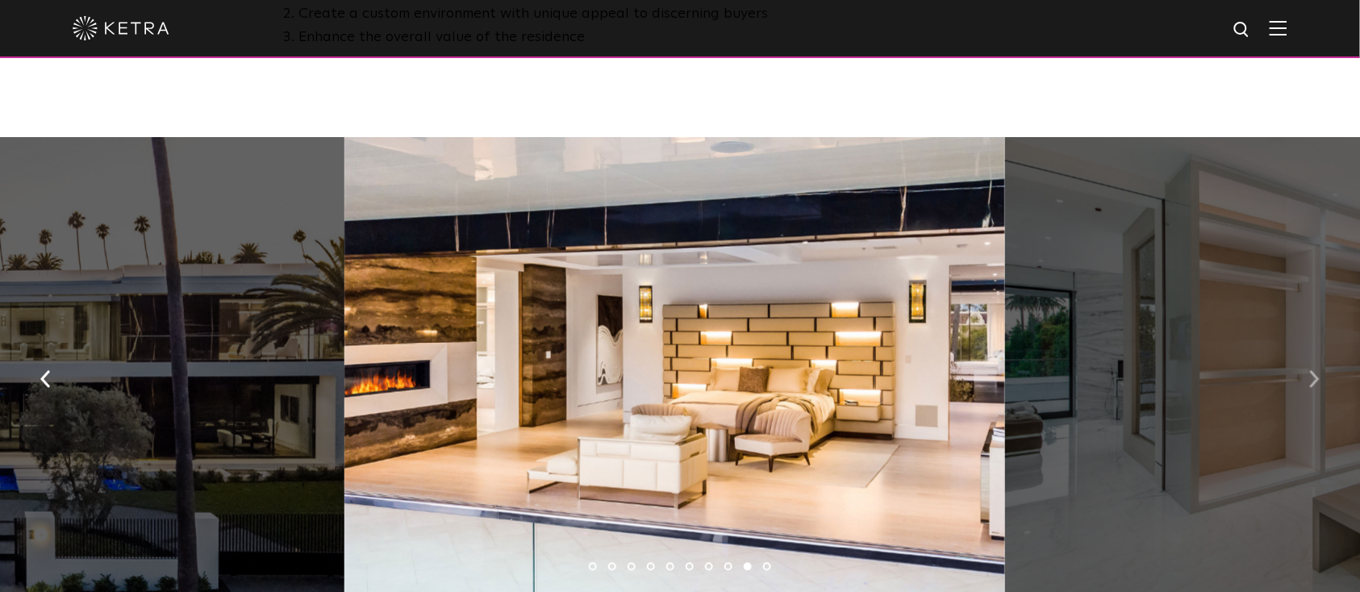
click at [1307, 384] on button "button" at bounding box center [1314, 379] width 35 height 56
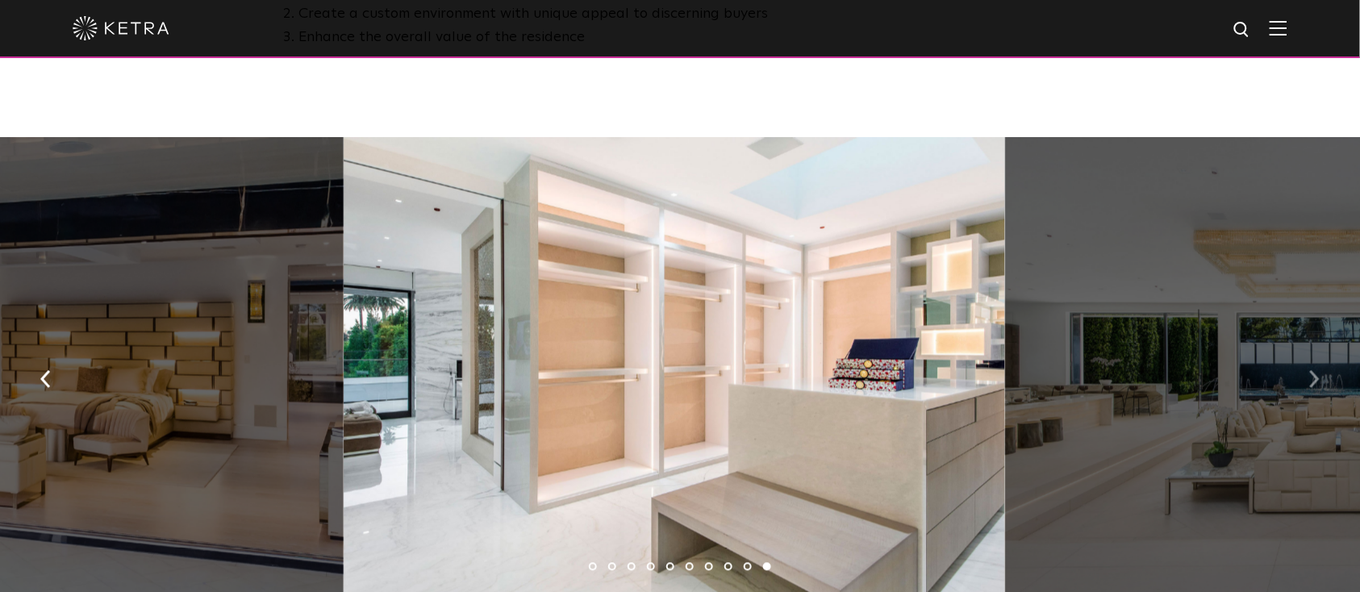
click at [1307, 384] on button "button" at bounding box center [1314, 379] width 35 height 56
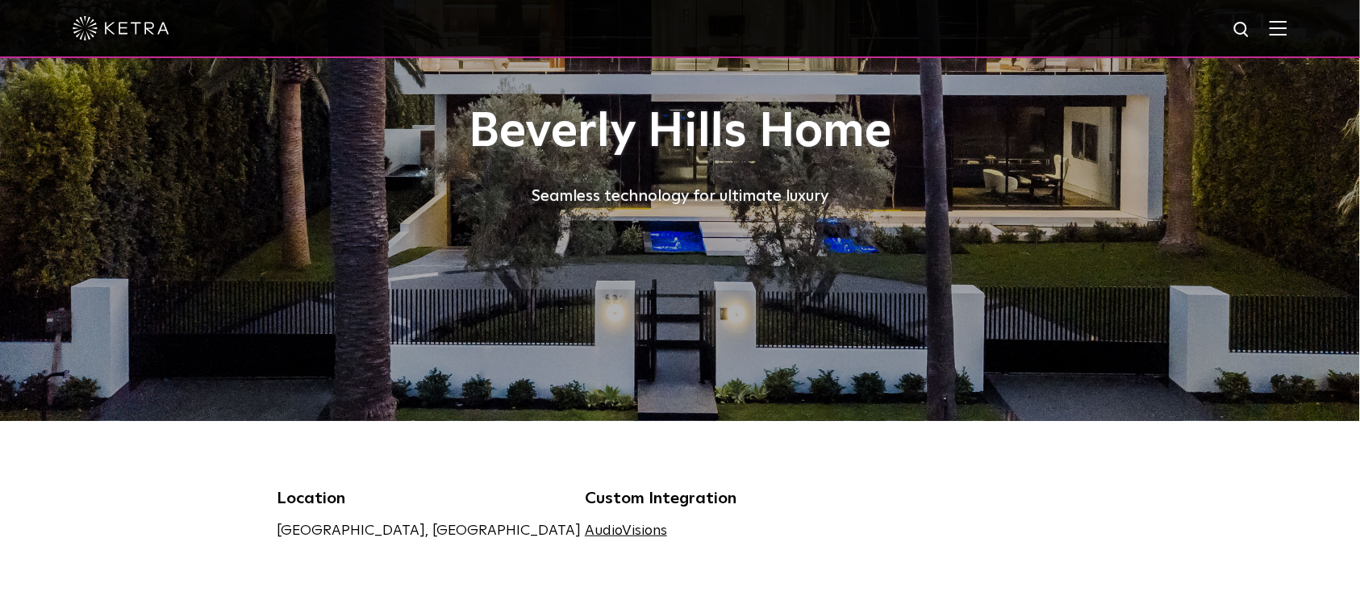
scroll to position [0, 0]
